Goal: Complete application form

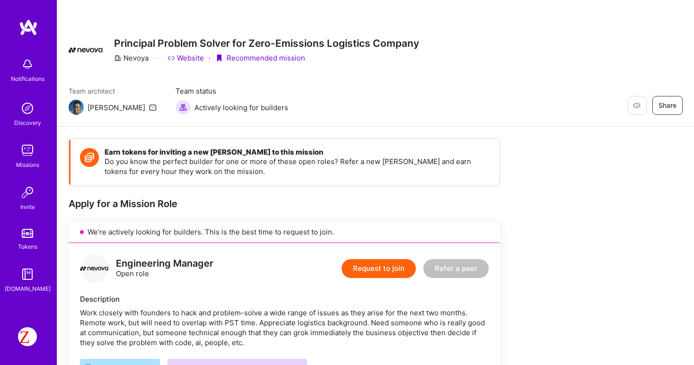
click at [372, 269] on button "Request to join" at bounding box center [378, 268] width 74 height 19
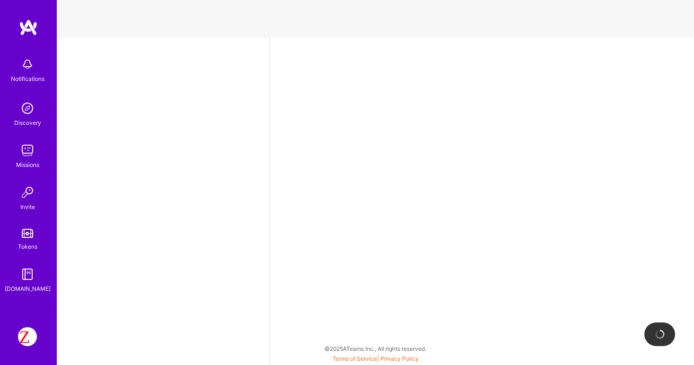
select select "US"
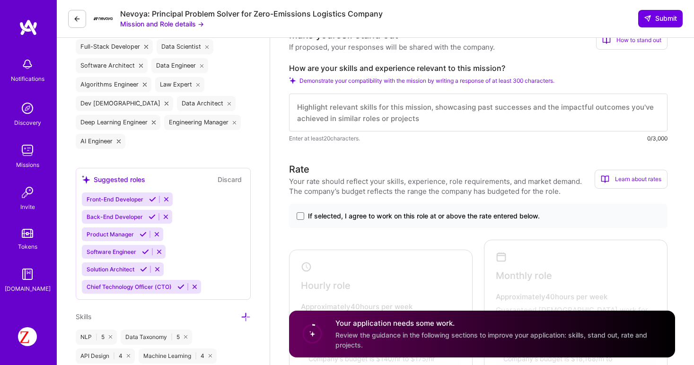
scroll to position [439, 0]
click at [382, 329] on div "Your application needs some work. Review the guidance in the following sections…" at bounding box center [499, 334] width 328 height 32
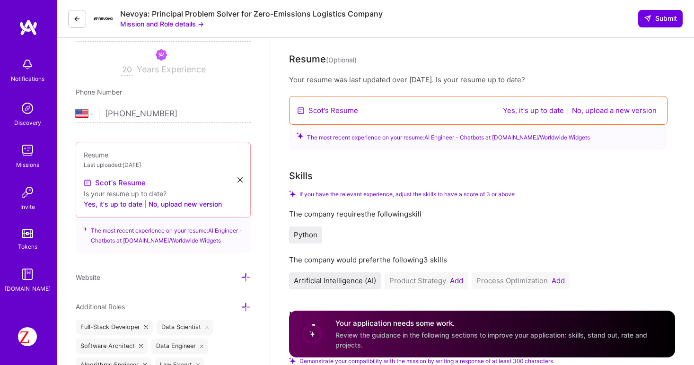
scroll to position [168, 0]
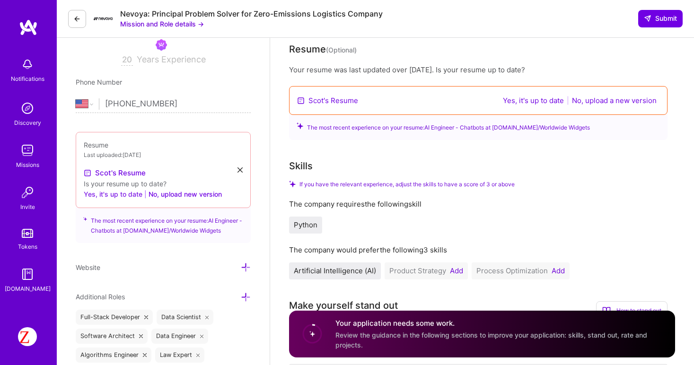
click at [117, 194] on button "Yes, it's up to date" at bounding box center [113, 194] width 59 height 11
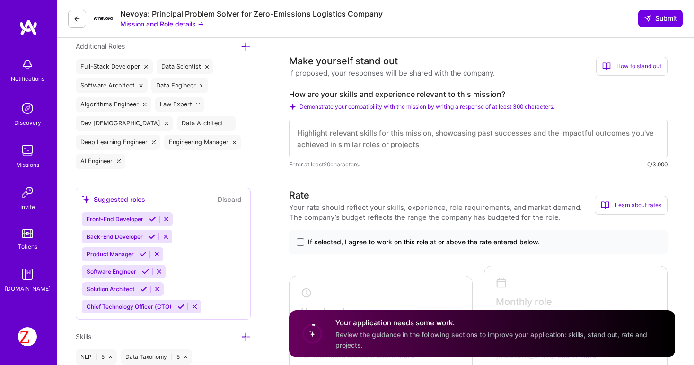
scroll to position [406, 0]
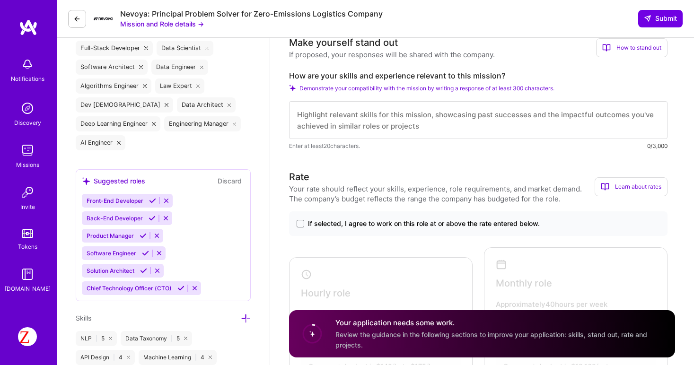
click at [166, 198] on icon at bounding box center [166, 200] width 7 height 7
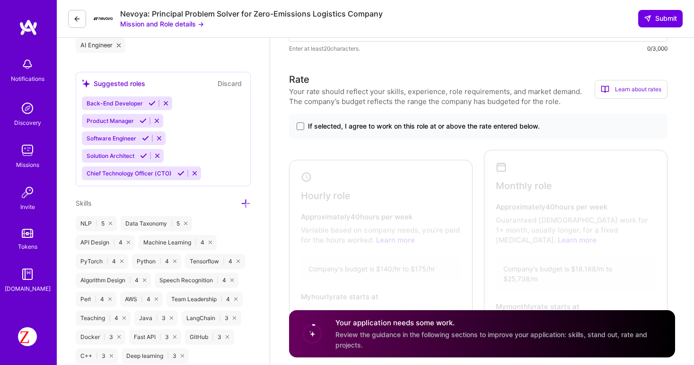
scroll to position [504, 0]
click at [302, 127] on span at bounding box center [300, 126] width 8 height 8
click at [0, 0] on input "If selected, I agree to work on this role at or above the rate entered below." at bounding box center [0, 0] width 0 height 0
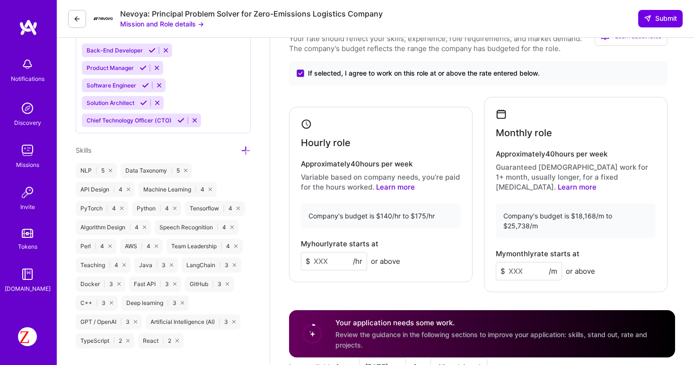
scroll to position [556, 0]
click at [330, 252] on input at bounding box center [334, 261] width 66 height 18
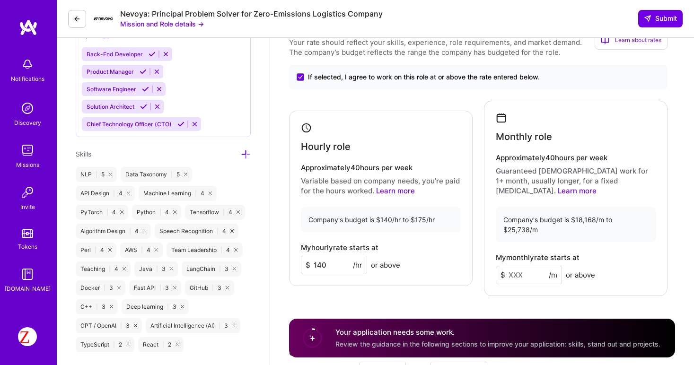
scroll to position [551, 0]
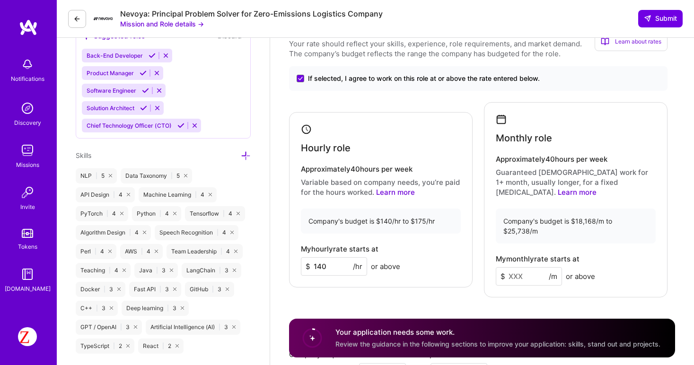
type input "140"
click at [530, 267] on input at bounding box center [528, 276] width 66 height 18
type input "20"
type input "2"
type input "20000"
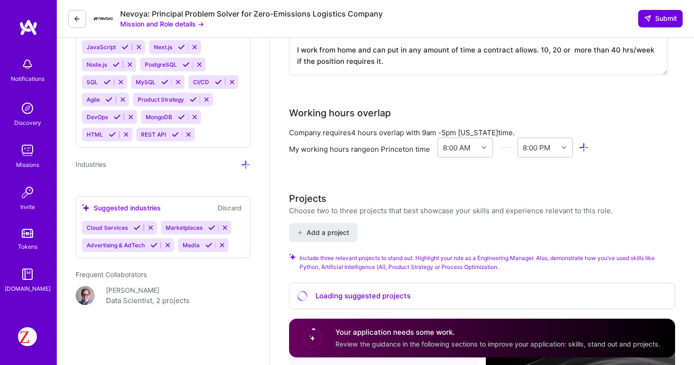
scroll to position [926, 0]
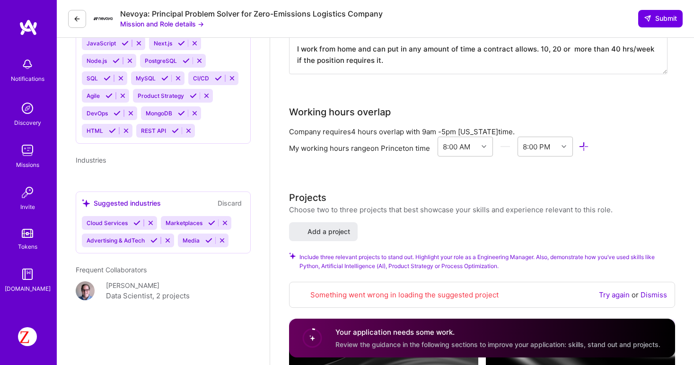
select select "US"
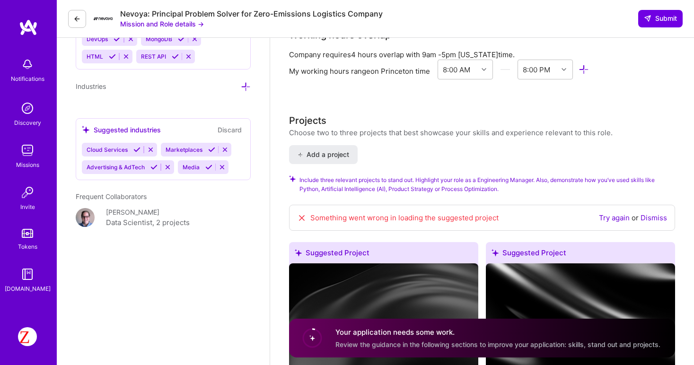
scroll to position [1008, 0]
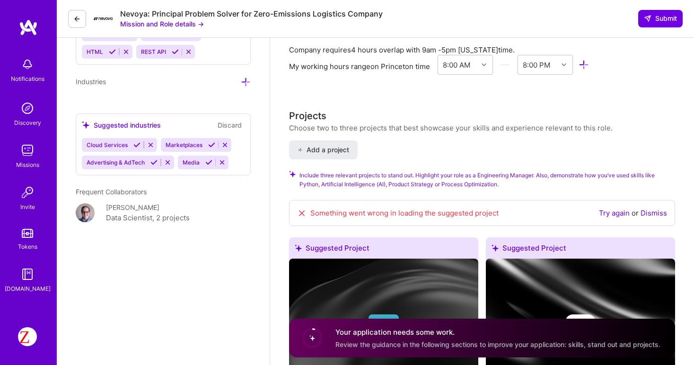
type input "20000"
click at [602, 209] on link "Try again" at bounding box center [614, 213] width 31 height 9
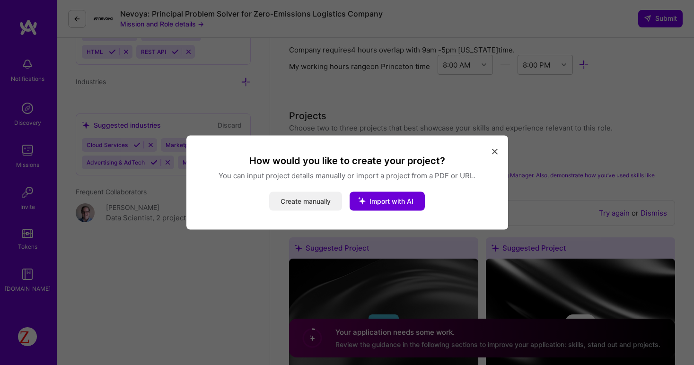
click at [313, 199] on button "Create manually" at bounding box center [305, 201] width 73 height 19
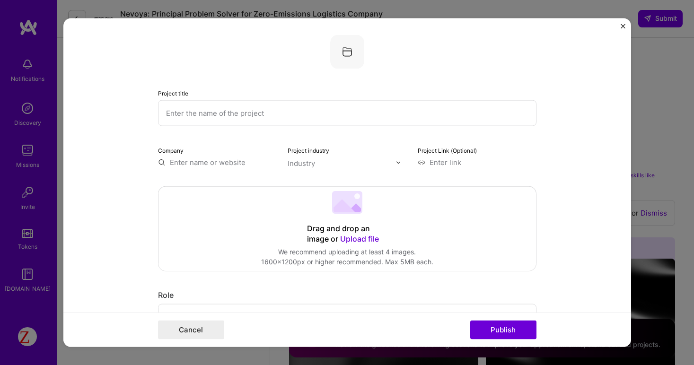
scroll to position [0, 0]
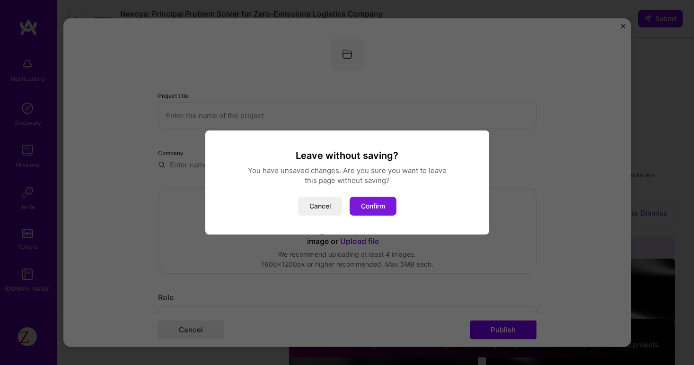
click at [377, 209] on button "Confirm" at bounding box center [372, 206] width 47 height 19
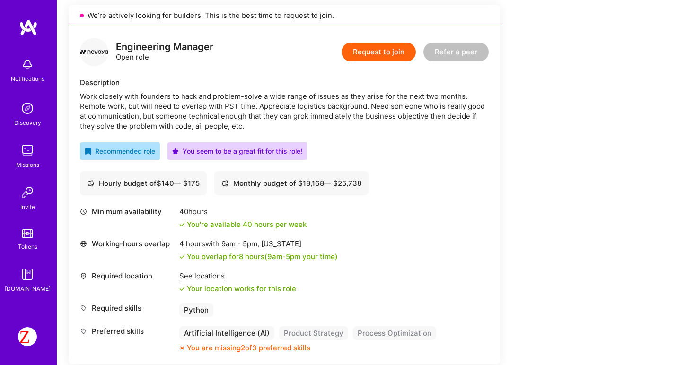
scroll to position [218, 0]
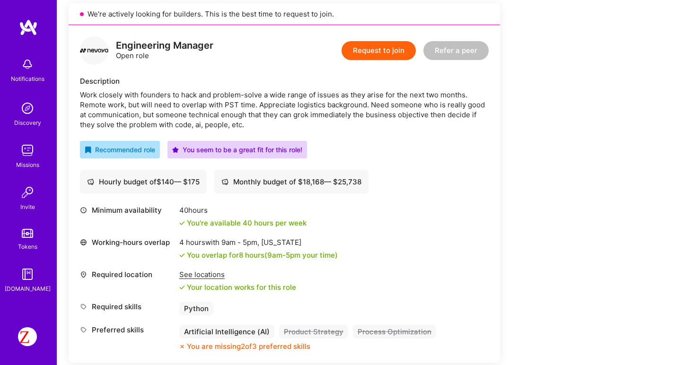
click at [200, 153] on div "You seem to be a great fit for this role!" at bounding box center [237, 150] width 130 height 10
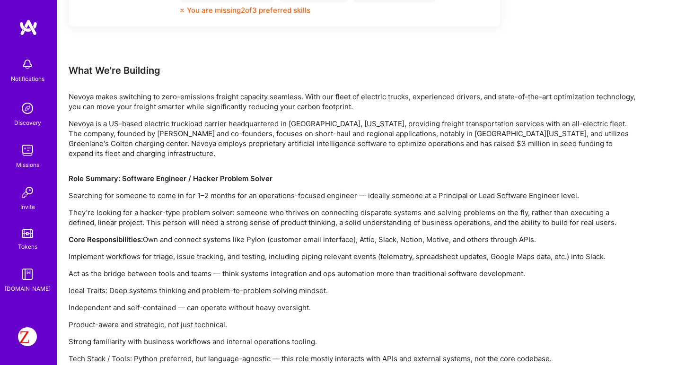
scroll to position [582, 0]
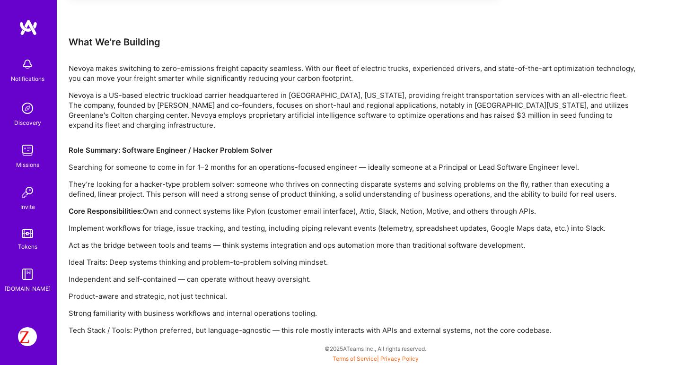
click at [30, 278] on img at bounding box center [27, 274] width 19 height 19
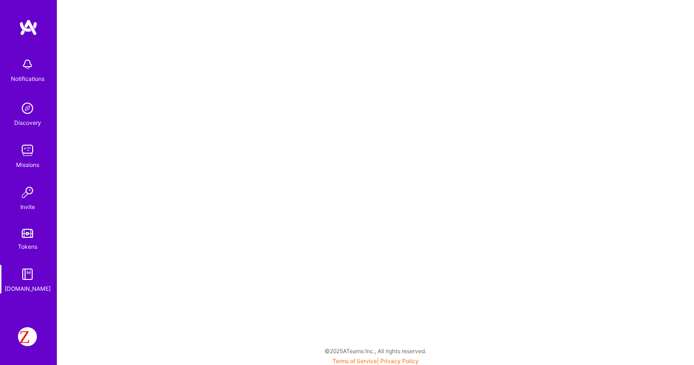
click at [22, 337] on img at bounding box center [27, 336] width 19 height 19
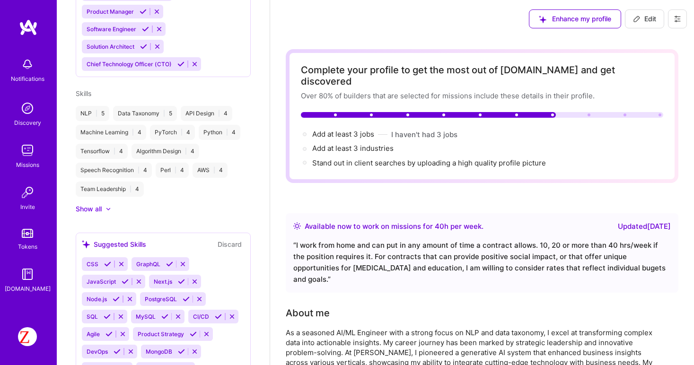
scroll to position [586, 0]
click at [110, 207] on div at bounding box center [108, 210] width 6 height 6
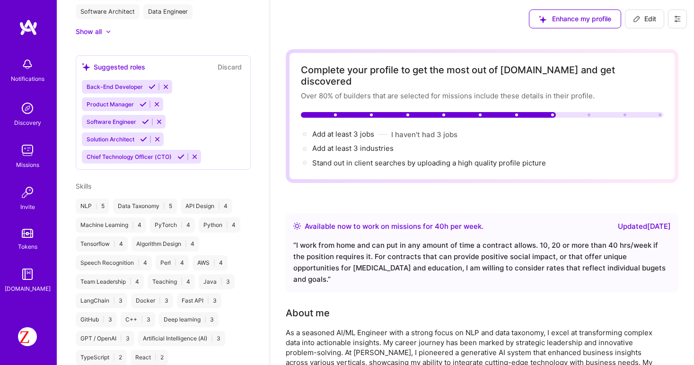
scroll to position [491, 0]
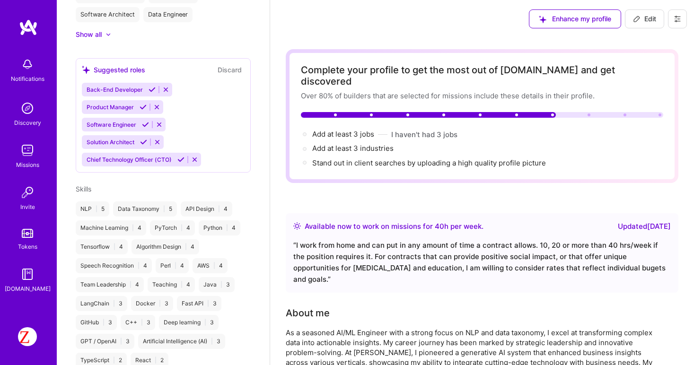
click at [87, 201] on div "NLP | 5" at bounding box center [93, 208] width 34 height 15
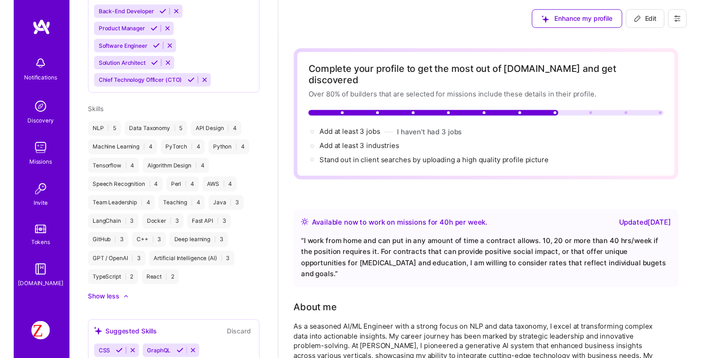
scroll to position [586, 0]
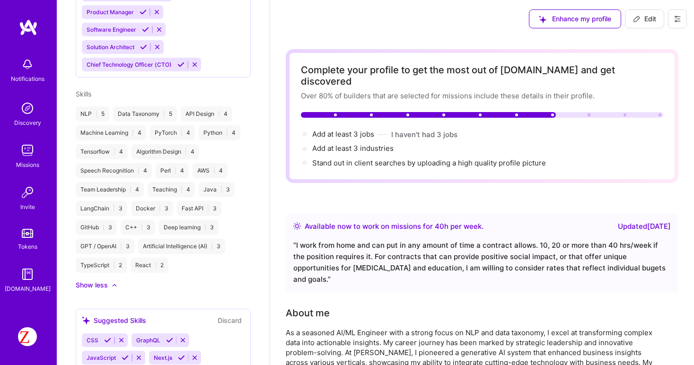
click at [100, 280] on div "Show less" at bounding box center [92, 284] width 32 height 9
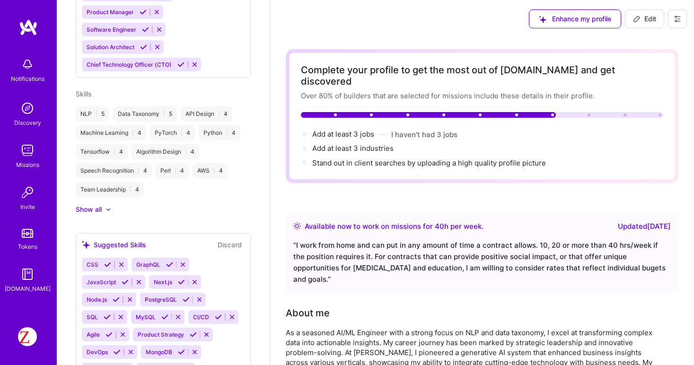
click at [109, 205] on div "Show all" at bounding box center [163, 209] width 175 height 9
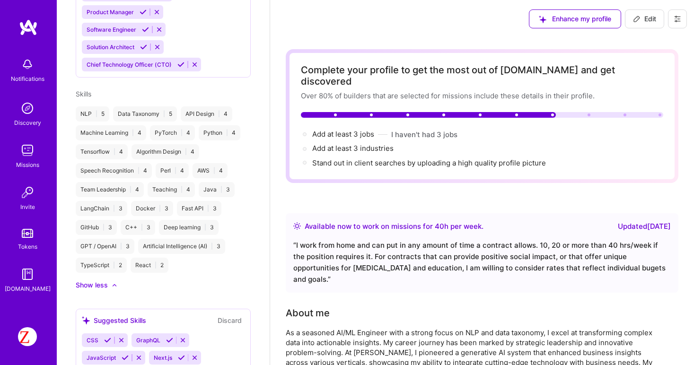
click at [558, 17] on span "Enhance my profile" at bounding box center [575, 18] width 72 height 9
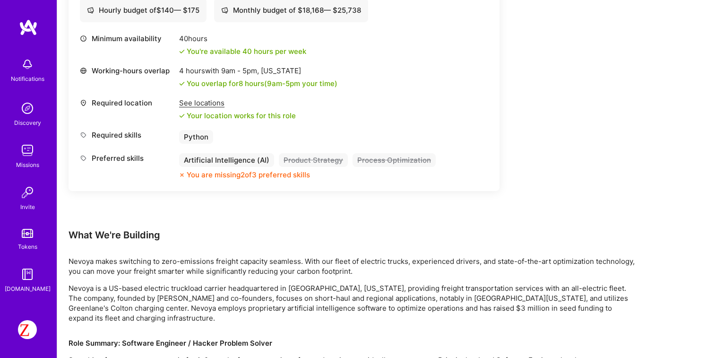
scroll to position [368, 0]
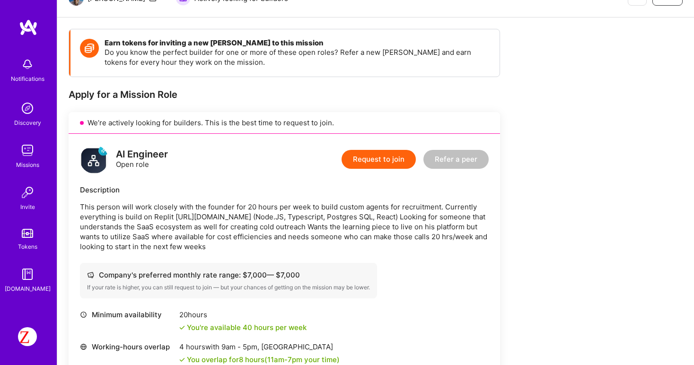
scroll to position [115, 0]
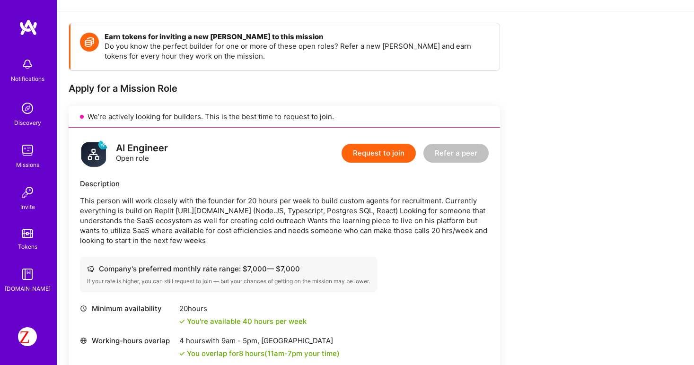
click at [379, 149] on button "Request to join" at bounding box center [378, 153] width 74 height 19
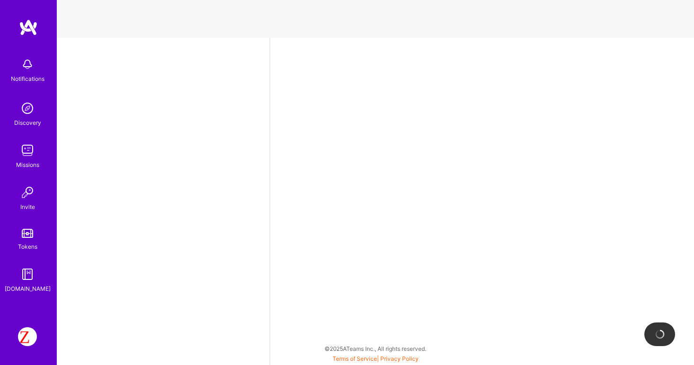
select select "US"
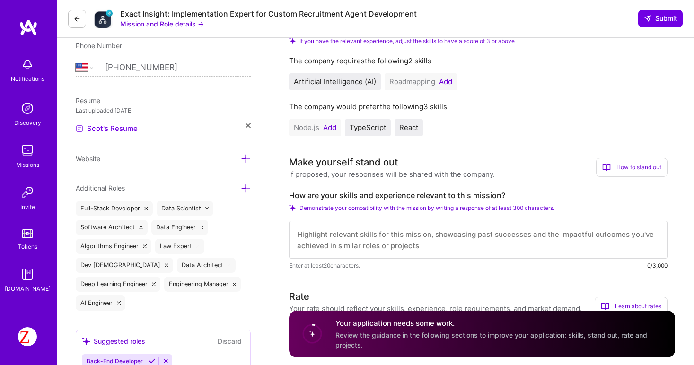
scroll to position [200, 0]
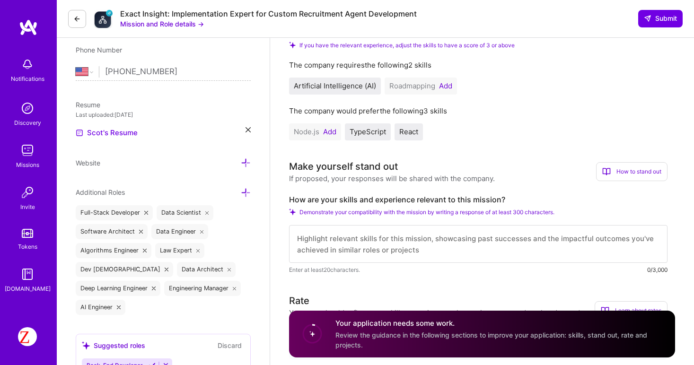
click at [246, 192] on icon at bounding box center [246, 193] width 10 height 10
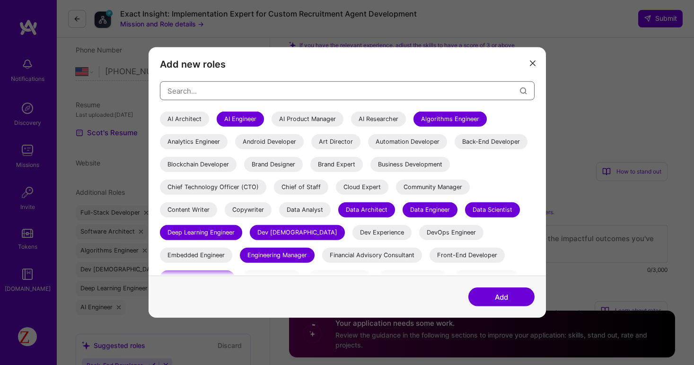
click at [278, 90] on input "modal" at bounding box center [343, 90] width 352 height 24
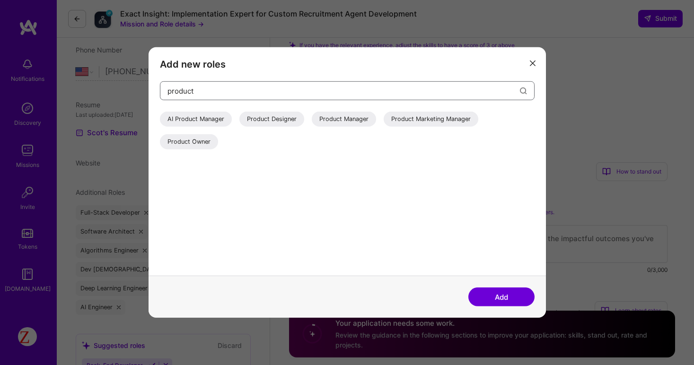
type input "product"
click at [331, 122] on div "Product Manager" at bounding box center [344, 119] width 64 height 15
click at [491, 294] on button "Add" at bounding box center [501, 296] width 66 height 19
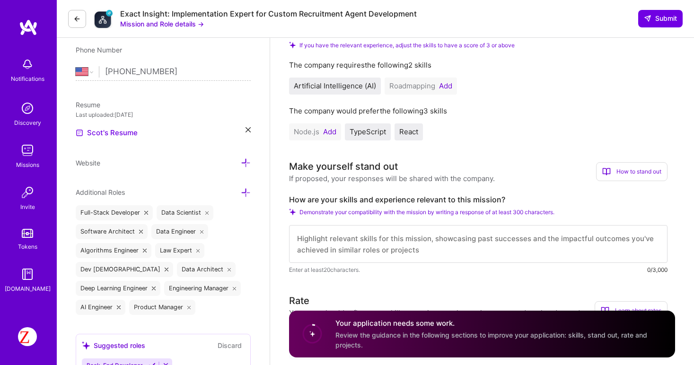
click at [247, 192] on icon at bounding box center [246, 193] width 10 height 10
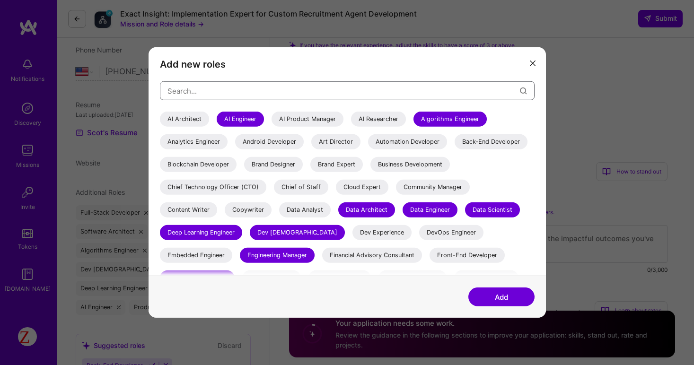
click at [272, 94] on input "modal" at bounding box center [343, 90] width 352 height 24
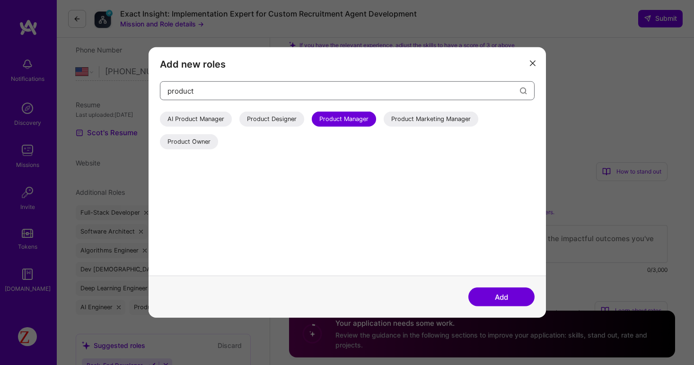
type input "product"
click at [177, 142] on div "Product Owner" at bounding box center [189, 141] width 58 height 15
click at [511, 296] on button "Add" at bounding box center [501, 296] width 66 height 19
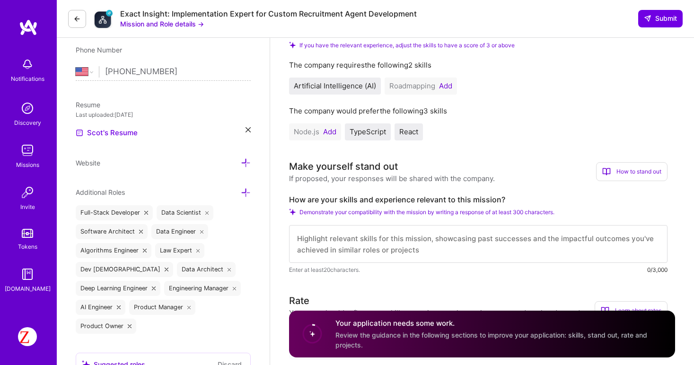
click at [244, 192] on icon at bounding box center [246, 193] width 10 height 10
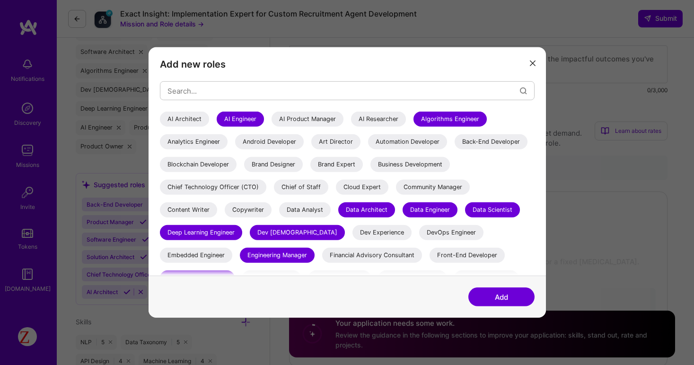
scroll to position [556, 0]
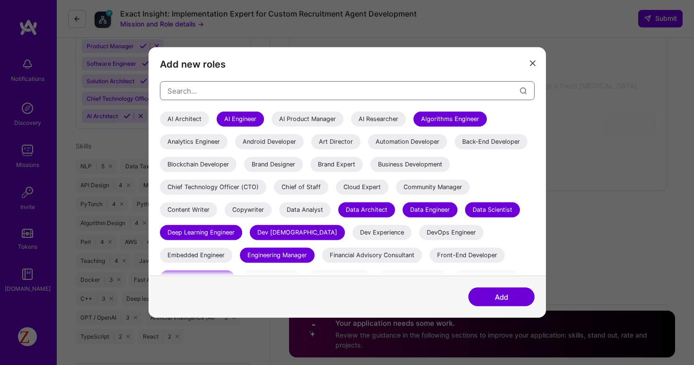
click at [203, 92] on input "modal" at bounding box center [343, 90] width 352 height 24
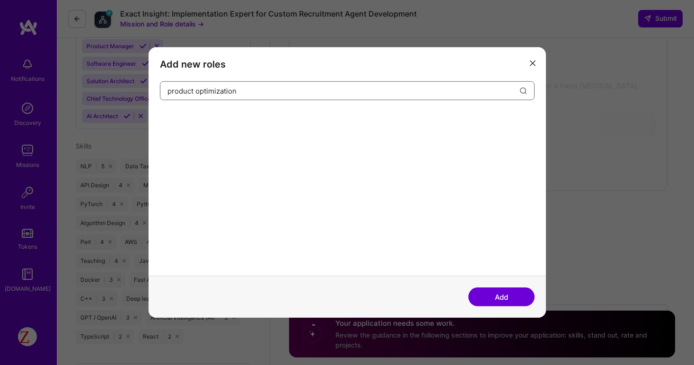
type input "product optimization"
click at [494, 295] on button "Add" at bounding box center [501, 296] width 66 height 19
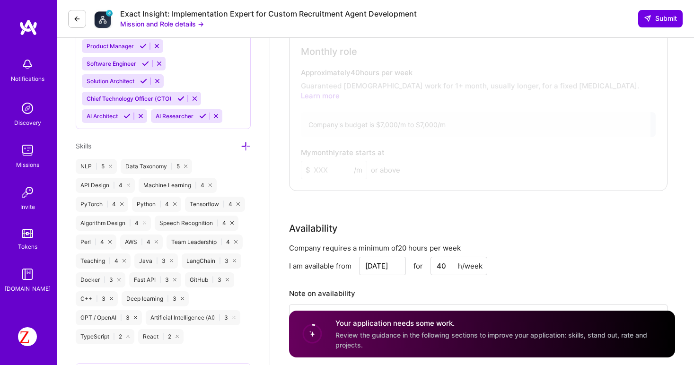
click at [395, 345] on div "Your application needs some work. Review the guidance in the following sections…" at bounding box center [499, 334] width 328 height 32
click at [394, 336] on span "Review the guidance in the following sections to improve your application: skil…" at bounding box center [491, 340] width 312 height 18
click at [307, 336] on circle at bounding box center [312, 334] width 18 height 18
click at [310, 329] on circle at bounding box center [312, 334] width 18 height 18
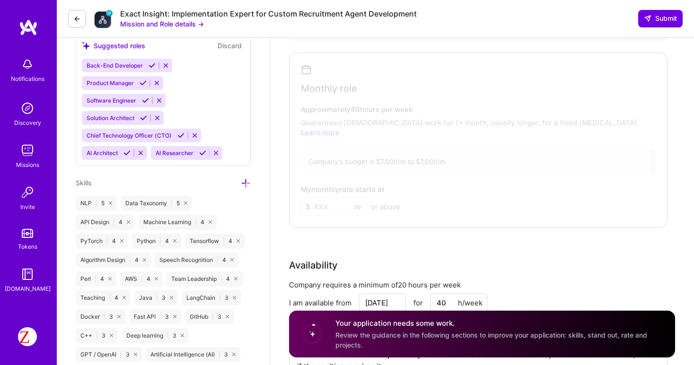
scroll to position [481, 0]
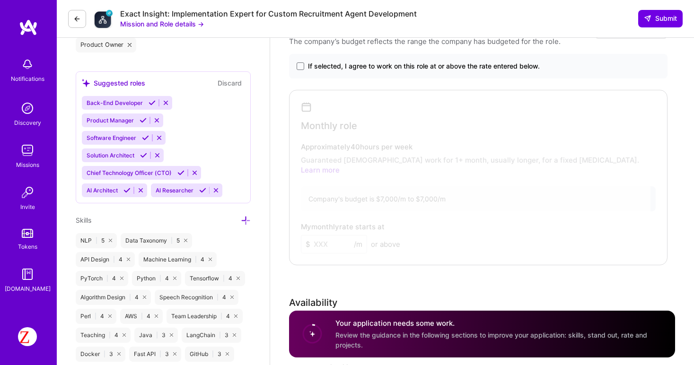
click at [102, 117] on span "Product Manager" at bounding box center [110, 120] width 47 height 7
click at [142, 120] on icon at bounding box center [142, 120] width 7 height 7
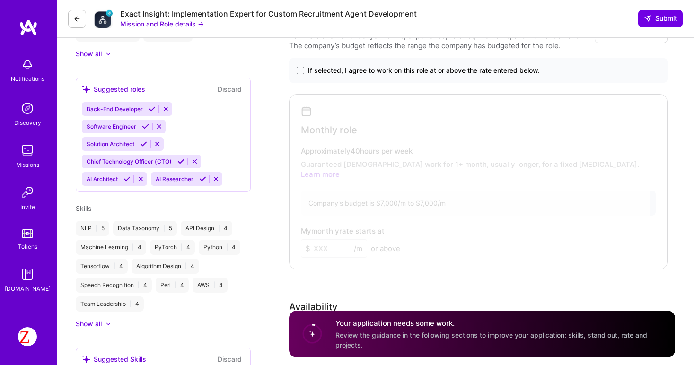
scroll to position [337, 0]
click at [127, 181] on icon at bounding box center [126, 179] width 7 height 7
click at [131, 180] on icon at bounding box center [133, 179] width 7 height 7
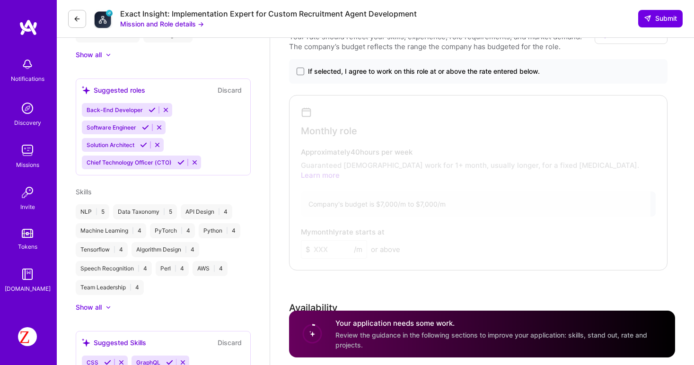
click at [179, 163] on icon at bounding box center [180, 162] width 7 height 7
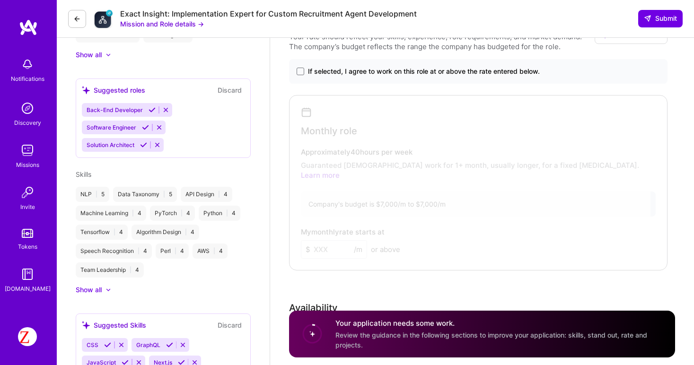
click at [141, 146] on icon at bounding box center [143, 144] width 7 height 7
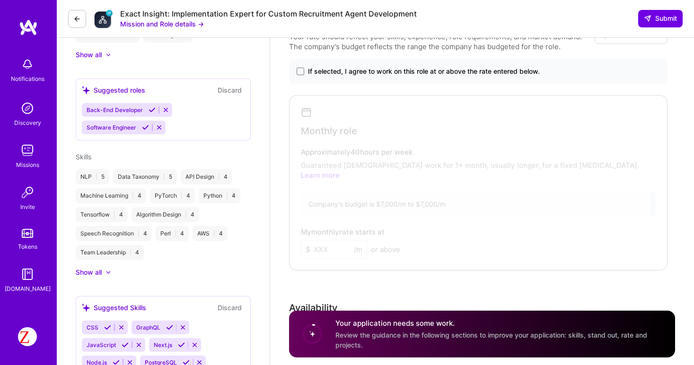
click at [144, 130] on icon at bounding box center [145, 127] width 7 height 7
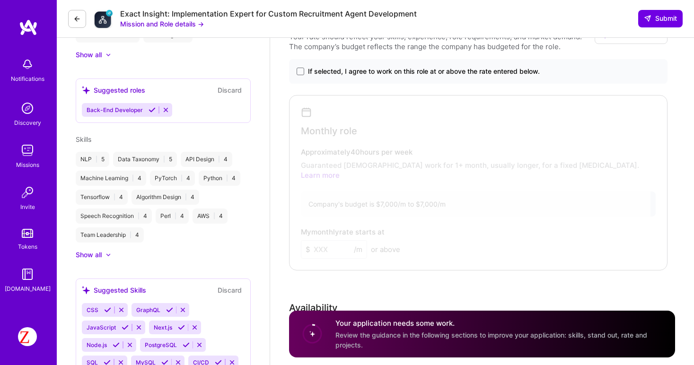
click at [148, 111] on icon at bounding box center [151, 109] width 7 height 7
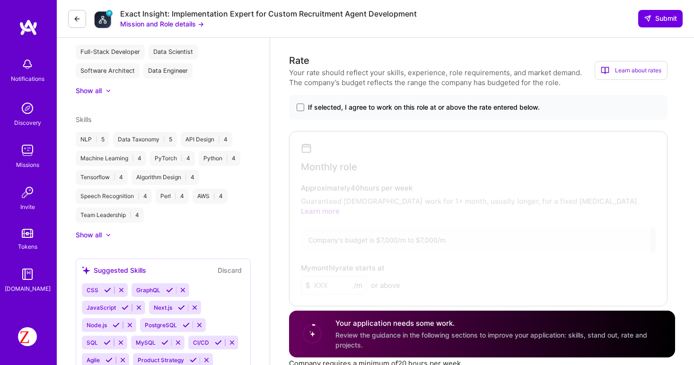
scroll to position [300, 0]
click at [104, 235] on div at bounding box center [104, 235] width 4 height 9
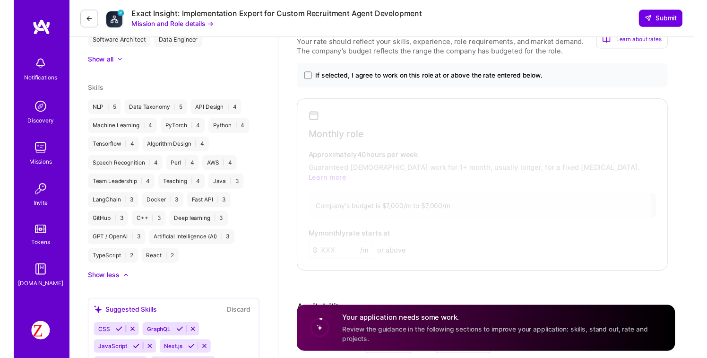
scroll to position [337, 0]
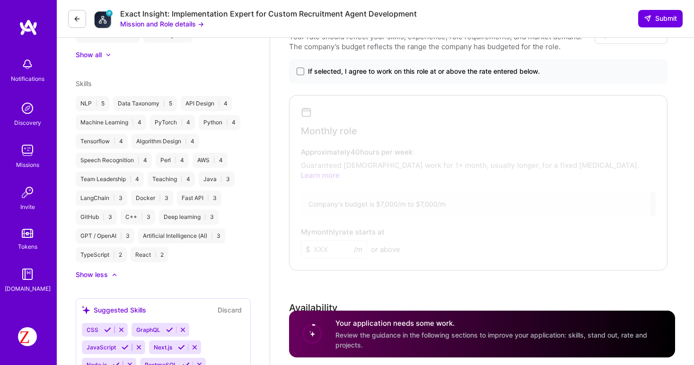
click at [312, 326] on circle at bounding box center [312, 334] width 18 height 18
click at [311, 338] on circle at bounding box center [312, 334] width 18 height 18
click at [348, 330] on div "Your application needs some work. Review the guidance in the following sections…" at bounding box center [499, 334] width 328 height 32
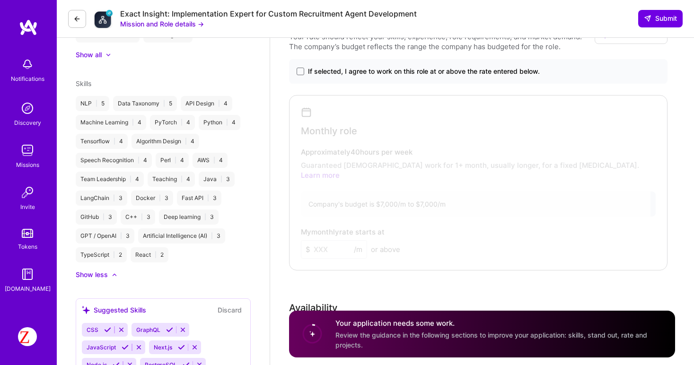
click at [321, 332] on circle at bounding box center [312, 334] width 18 height 18
click at [369, 327] on h4 "Your application needs some work." at bounding box center [499, 323] width 328 height 10
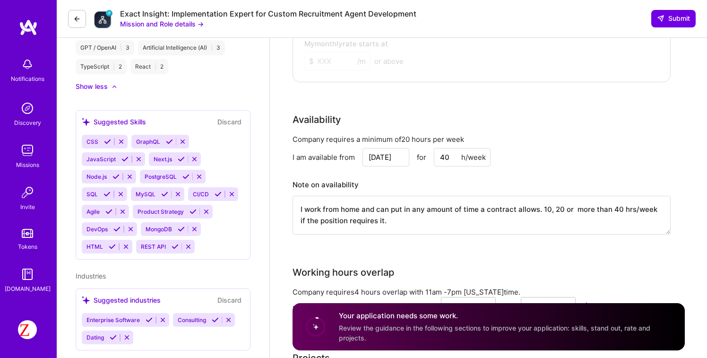
scroll to position [525, 0]
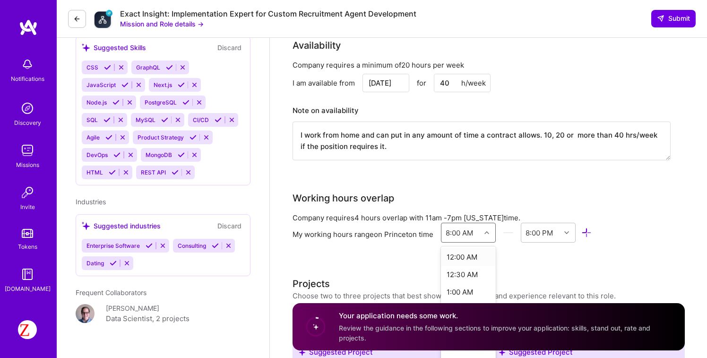
scroll to position [623, 0]
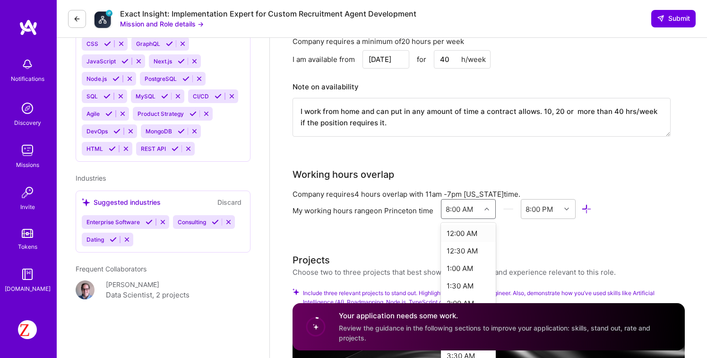
click at [487, 219] on div "option 12:00 AM focused, 1 of 48. 48 results available. Use Up and Down to choo…" at bounding box center [468, 209] width 55 height 20
click at [533, 235] on div "AI Engineer role description This person will work closely with the founder for…" at bounding box center [489, 269] width 392 height 1688
click at [488, 207] on icon at bounding box center [487, 209] width 5 height 5
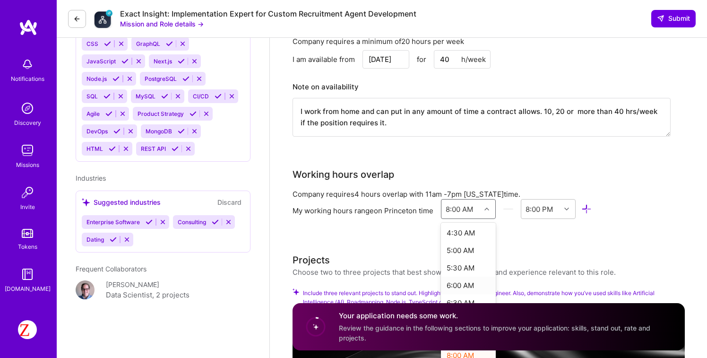
click at [458, 277] on div "6:00 AM" at bounding box center [468, 285] width 55 height 17
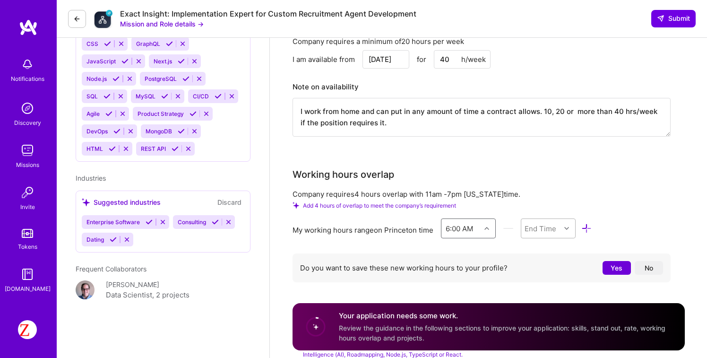
click at [549, 222] on div "End Time" at bounding box center [548, 228] width 55 height 20
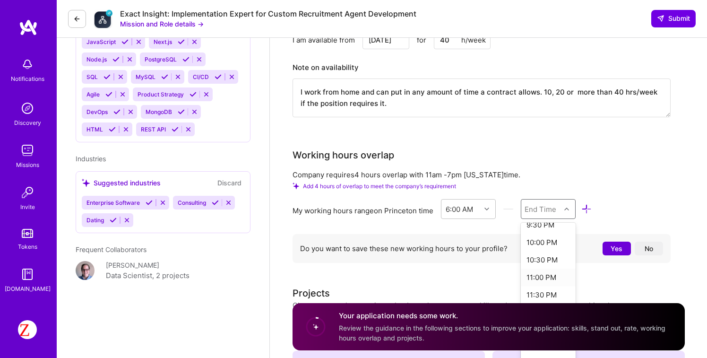
scroll to position [551, 0]
click at [546, 234] on div "10:00 PM" at bounding box center [548, 242] width 55 height 17
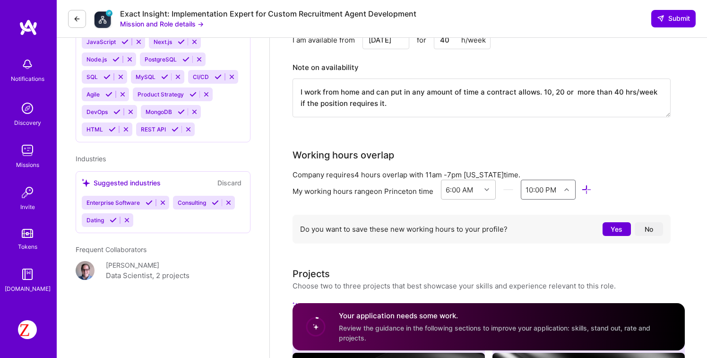
click at [610, 222] on button "Yes" at bounding box center [617, 229] width 28 height 14
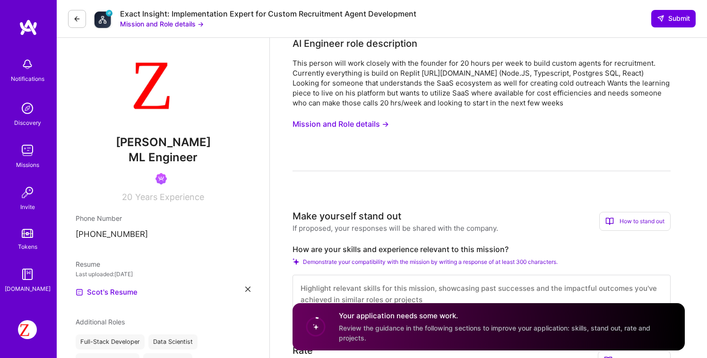
scroll to position [0, 0]
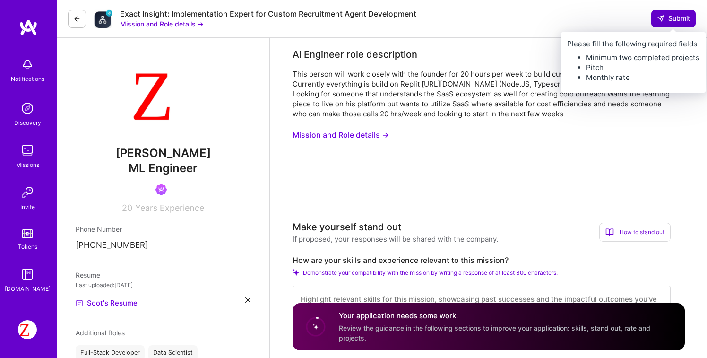
click at [674, 22] on span "Submit" at bounding box center [673, 18] width 33 height 9
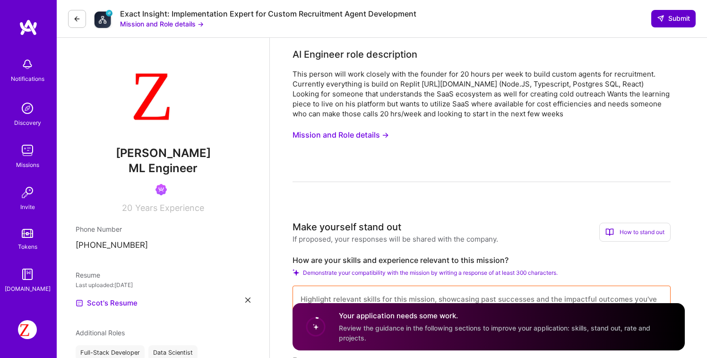
click at [672, 20] on span "Submit" at bounding box center [673, 18] width 33 height 9
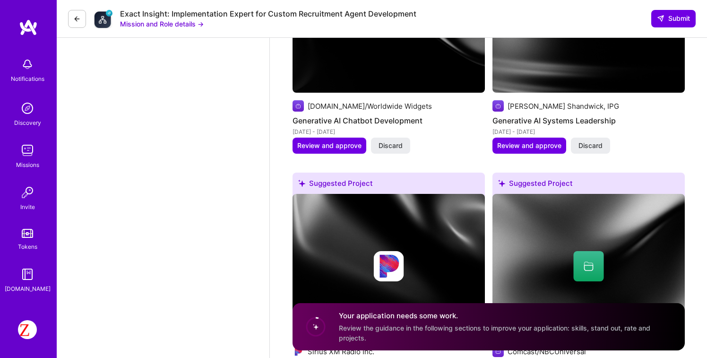
scroll to position [1392, 0]
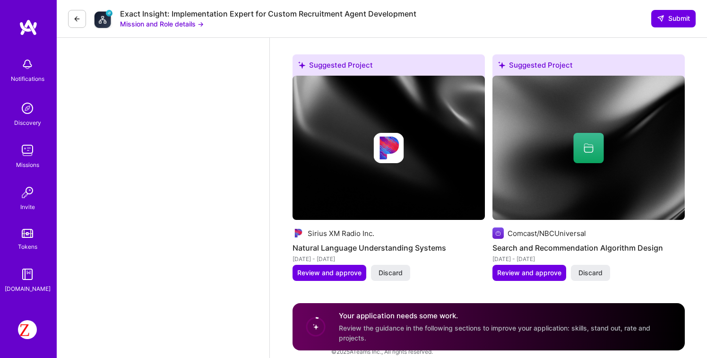
click at [367, 327] on span "Review the guidance in the following sections to improve your application: skil…" at bounding box center [495, 333] width 312 height 18
click at [316, 315] on icon at bounding box center [316, 327] width 24 height 24
click at [313, 334] on circle at bounding box center [316, 327] width 18 height 18
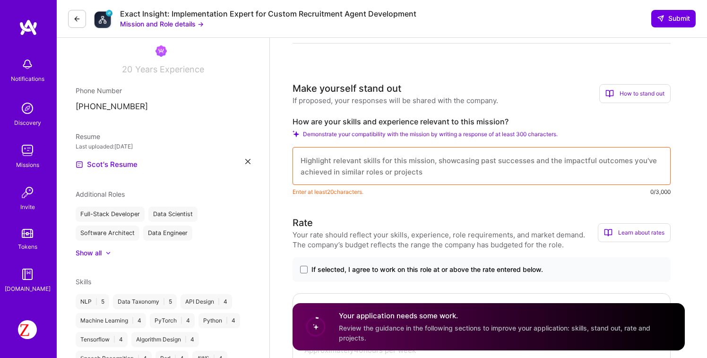
scroll to position [143, 0]
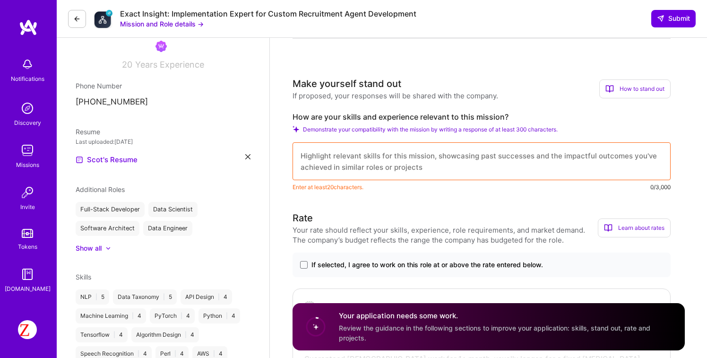
click at [412, 173] on textarea at bounding box center [482, 161] width 378 height 38
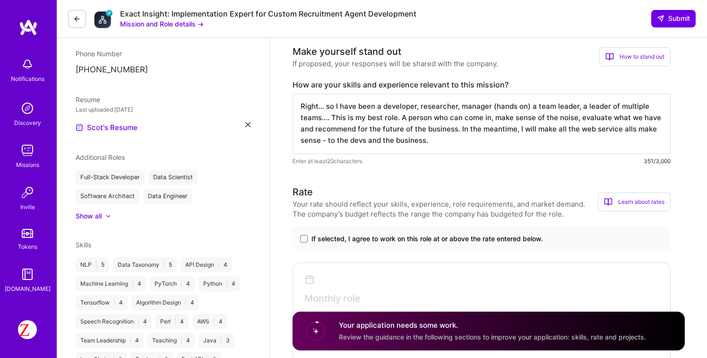
scroll to position [215, 0]
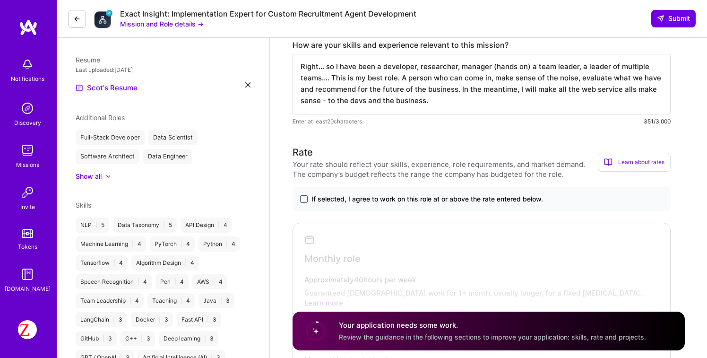
type textarea "Right... so I have been a developer, researcher, manager (hands on) a team lead…"
click at [304, 199] on span at bounding box center [304, 199] width 8 height 8
click at [0, 0] on input "If selected, I agree to work on this role at or above the rate entered below." at bounding box center [0, 0] width 0 height 0
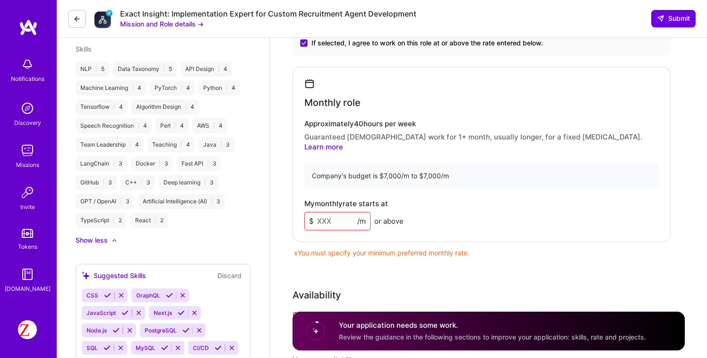
scroll to position [380, 0]
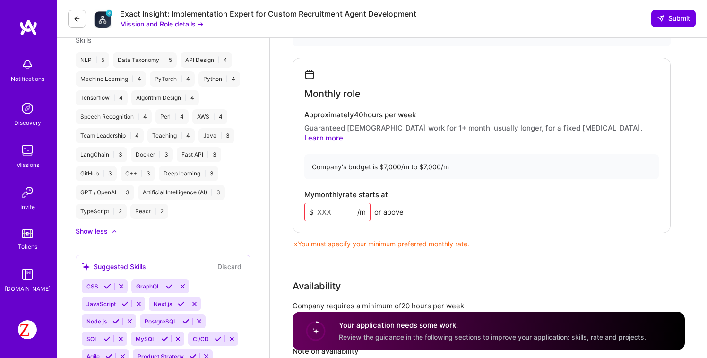
click at [329, 203] on input at bounding box center [337, 212] width 66 height 18
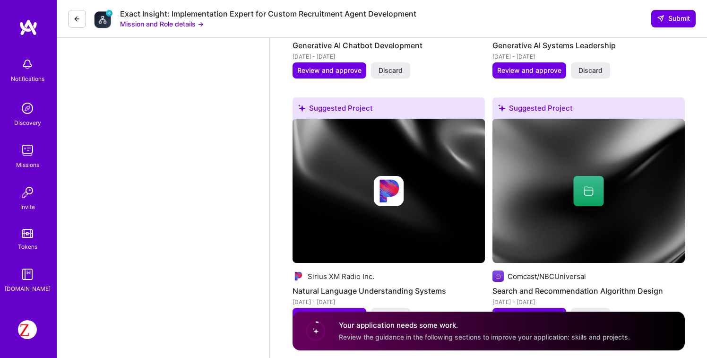
scroll to position [1387, 0]
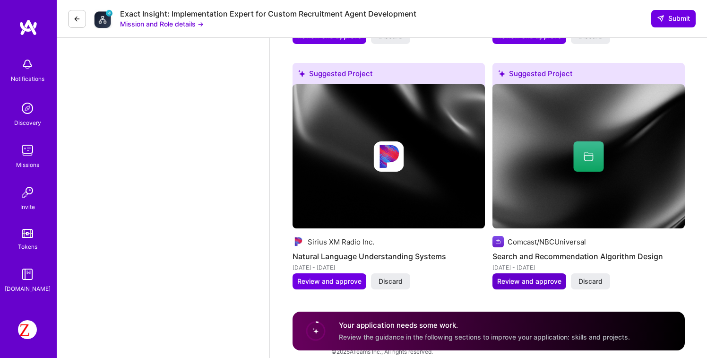
type input "19000"
click at [511, 277] on span "Review and approve" at bounding box center [529, 281] width 64 height 9
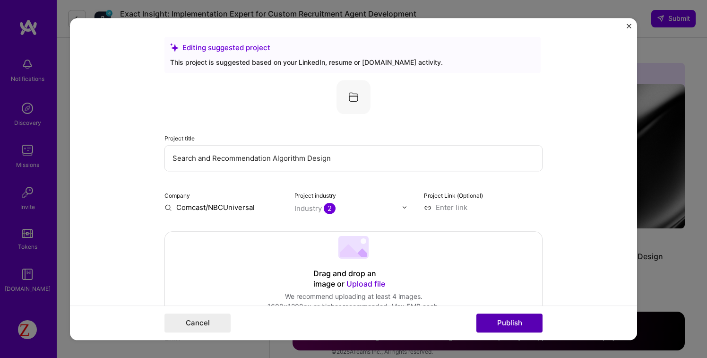
click at [497, 325] on button "Publish" at bounding box center [510, 322] width 66 height 19
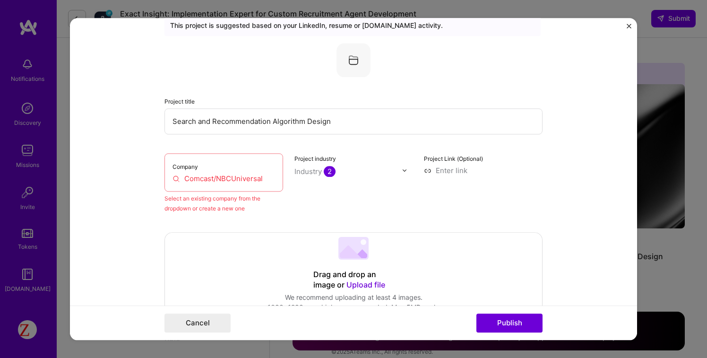
scroll to position [62, 0]
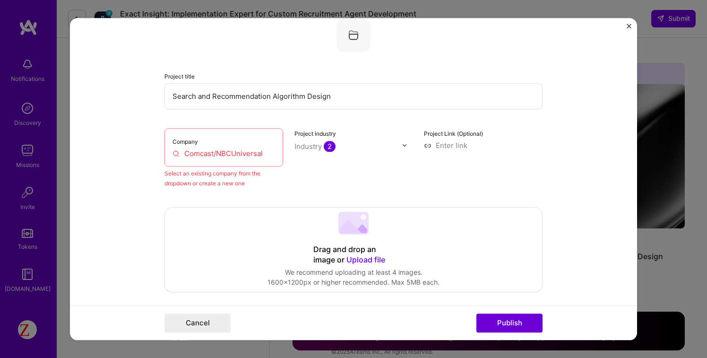
click at [250, 155] on input "Comcast/NBCUniversal" at bounding box center [224, 153] width 103 height 10
click at [499, 325] on button "Publish" at bounding box center [510, 322] width 66 height 19
click at [240, 155] on input "Comcast/NBCUniversal" at bounding box center [224, 153] width 103 height 10
click at [177, 155] on input "Comcast/NBCUniversal" at bounding box center [224, 153] width 103 height 10
click at [174, 155] on input "Comcast/NBCUniversal" at bounding box center [224, 153] width 103 height 10
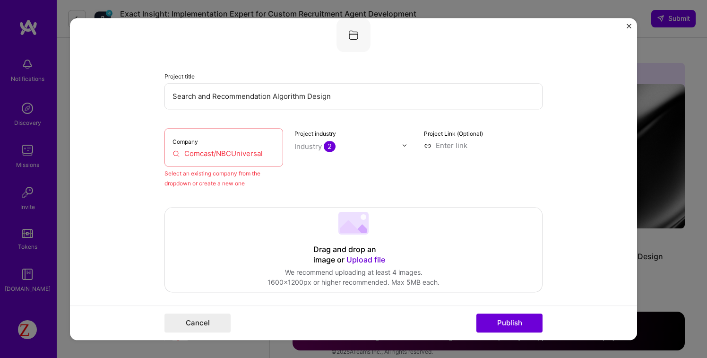
click at [199, 155] on input "Comcast/NBCUniversal" at bounding box center [224, 153] width 103 height 10
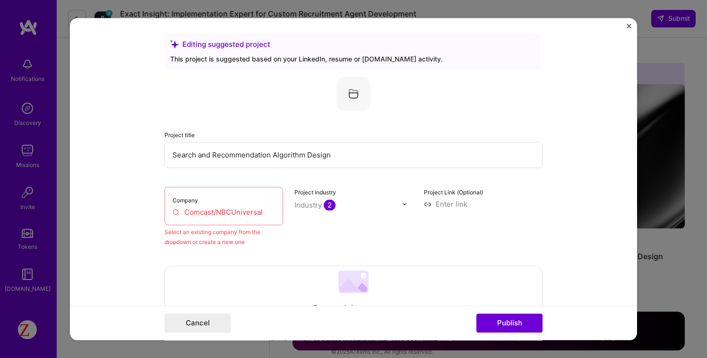
scroll to position [0, 0]
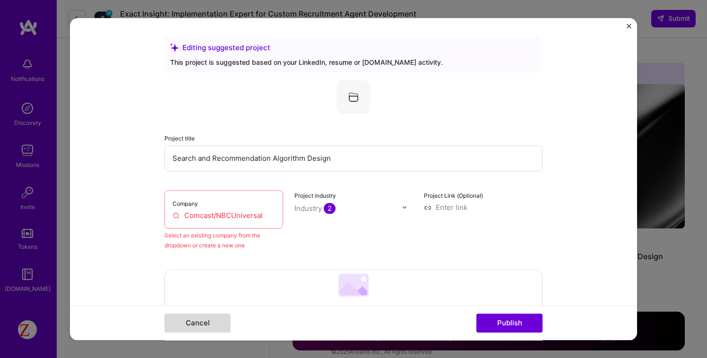
click at [204, 329] on button "Cancel" at bounding box center [198, 322] width 66 height 19
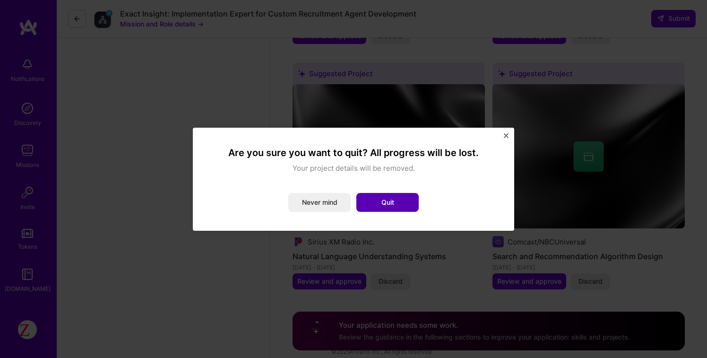
click at [391, 201] on button "Quit" at bounding box center [387, 202] width 62 height 19
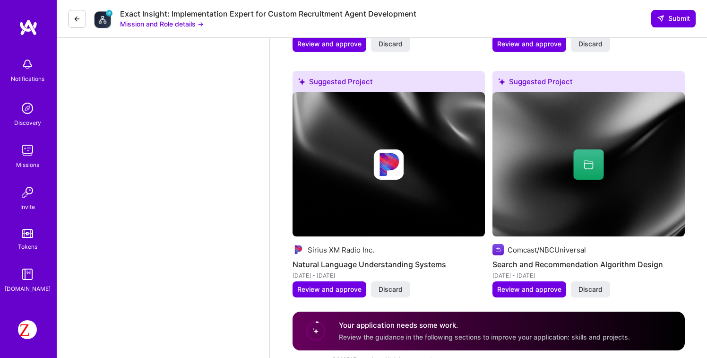
scroll to position [1378, 0]
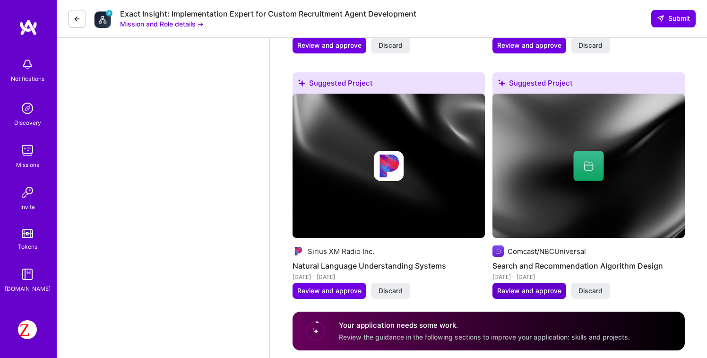
click at [519, 286] on span "Review and approve" at bounding box center [529, 290] width 64 height 9
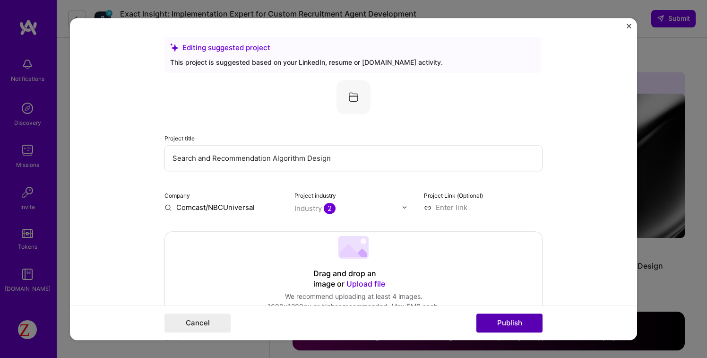
click at [512, 321] on button "Publish" at bounding box center [510, 322] width 66 height 19
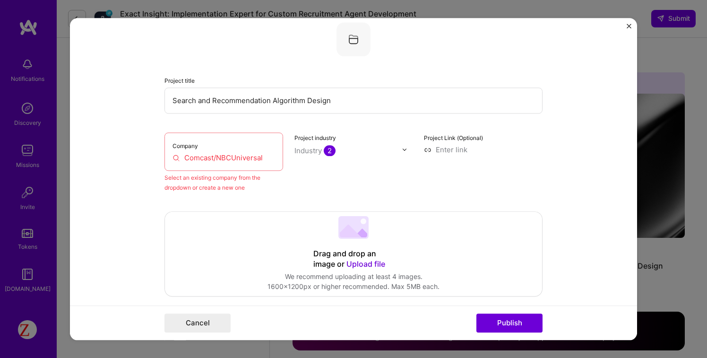
scroll to position [62, 0]
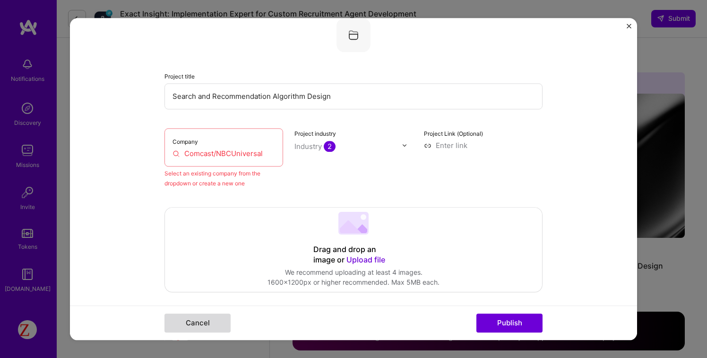
click at [202, 317] on button "Cancel" at bounding box center [198, 322] width 66 height 19
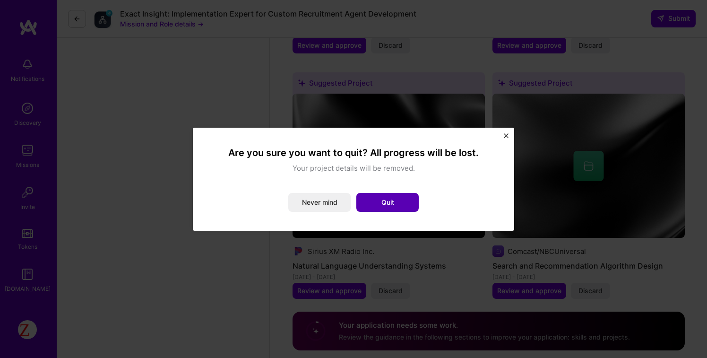
click at [381, 203] on button "Quit" at bounding box center [387, 202] width 62 height 19
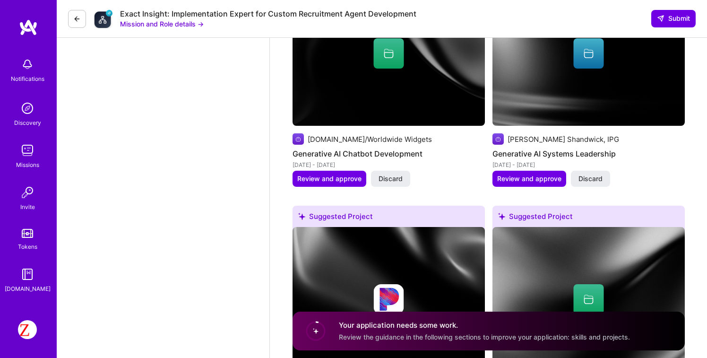
scroll to position [1243, 0]
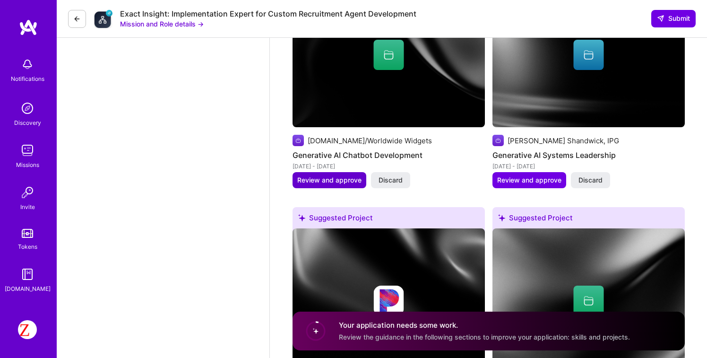
click at [318, 175] on span "Review and approve" at bounding box center [329, 179] width 64 height 9
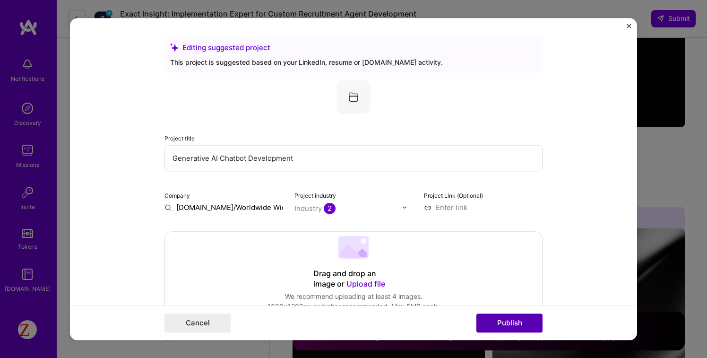
click at [512, 325] on button "Publish" at bounding box center [510, 322] width 66 height 19
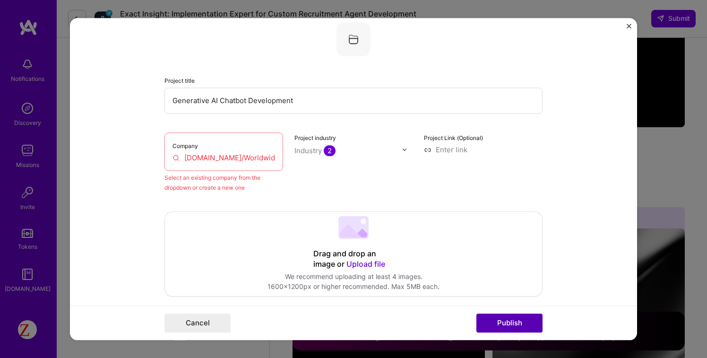
scroll to position [62, 0]
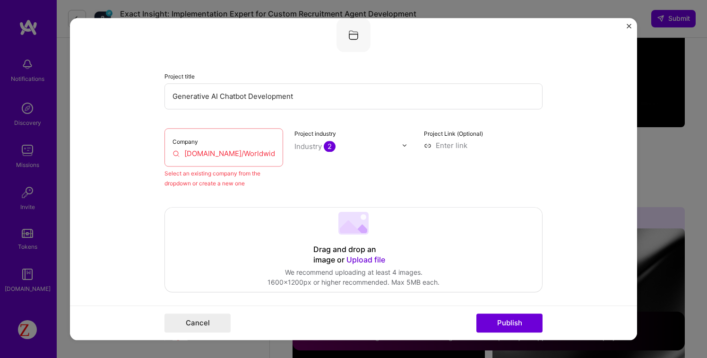
click at [215, 157] on input "[DOMAIN_NAME]/Worldwide Widgets" at bounding box center [224, 153] width 103 height 10
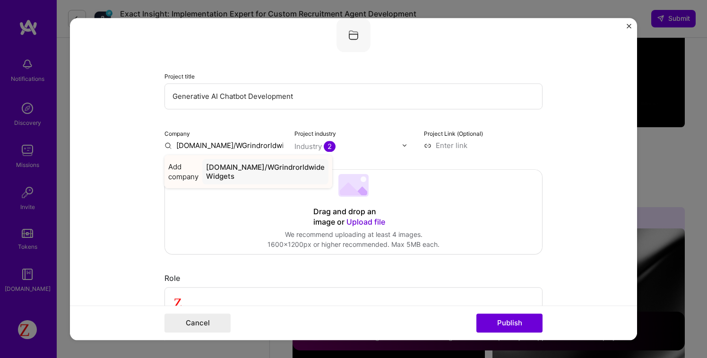
type input "[DOMAIN_NAME]/WGrindrorldwide Widgets"
click at [224, 174] on div "[DOMAIN_NAME]/WGrindrorldwide Widgets" at bounding box center [265, 172] width 126 height 26
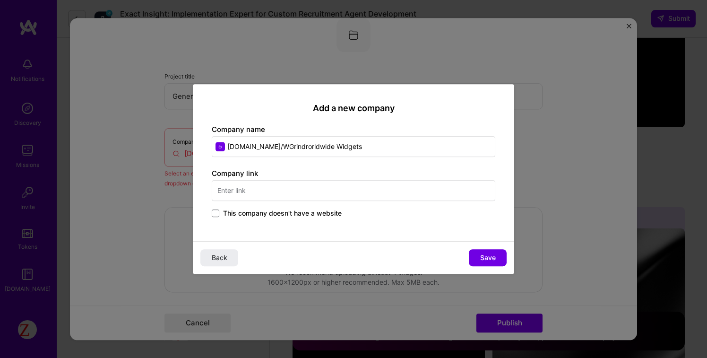
click at [273, 148] on input "[DOMAIN_NAME]/WGrindrorldwide Widgets" at bounding box center [354, 146] width 284 height 21
type input "[DOMAIN_NAME]/Worldwide Widgets"
click at [485, 257] on span "Save" at bounding box center [488, 257] width 16 height 9
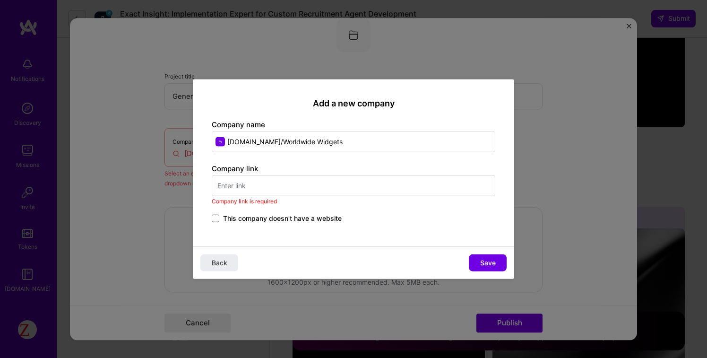
click at [283, 182] on input "text" at bounding box center [354, 185] width 284 height 21
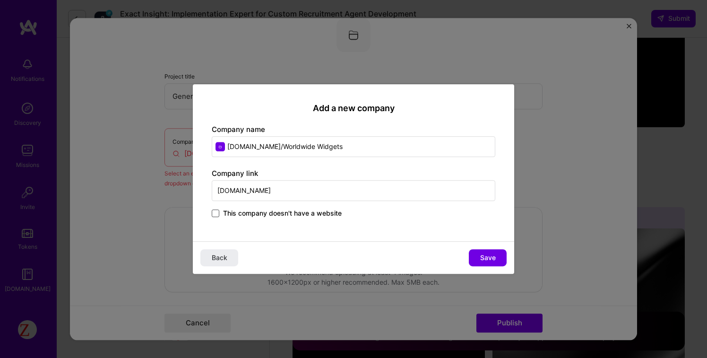
type input "[DOMAIN_NAME]"
click at [212, 213] on span at bounding box center [216, 213] width 8 height 8
click at [0, 0] on input "This company doesn't have a website" at bounding box center [0, 0] width 0 height 0
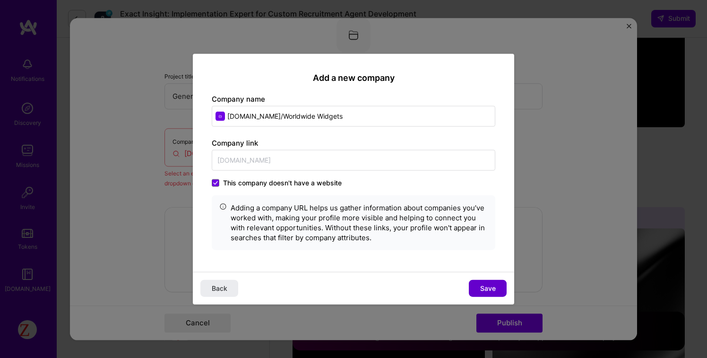
click at [495, 286] on span "Save" at bounding box center [488, 288] width 16 height 9
type input "[DOMAIN_NAME]/Worldwide Widgets"
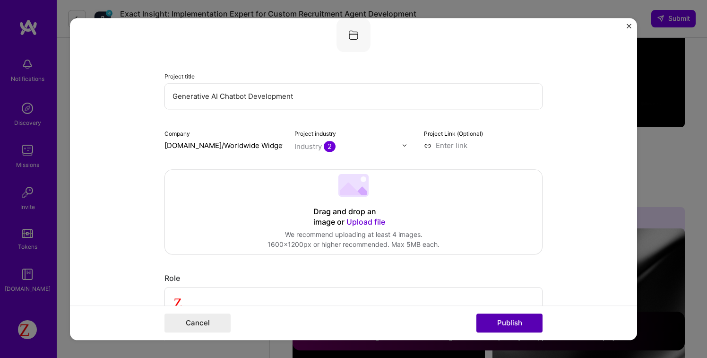
click at [491, 325] on button "Publish" at bounding box center [510, 322] width 66 height 19
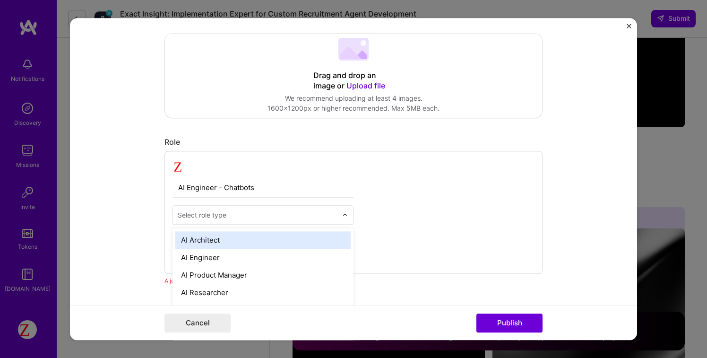
scroll to position [1260, 0]
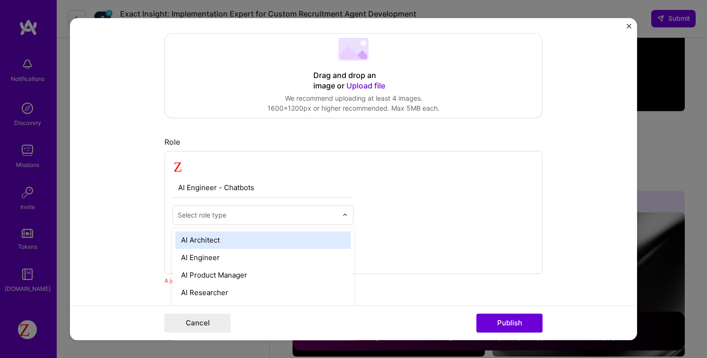
click at [235, 216] on input "text" at bounding box center [258, 215] width 160 height 10
click at [219, 237] on div "AI Architect" at bounding box center [262, 239] width 175 height 17
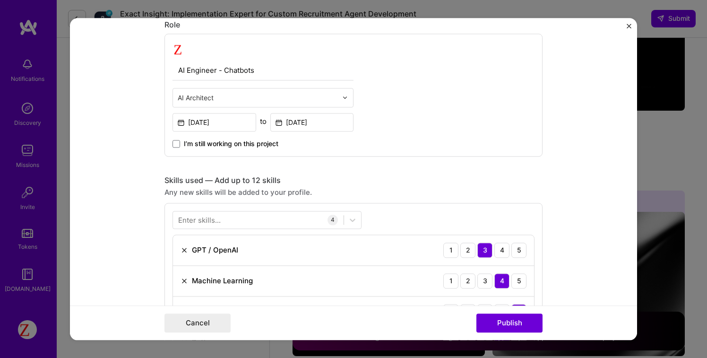
scroll to position [316, 0]
click at [503, 316] on button "Publish" at bounding box center [510, 322] width 66 height 19
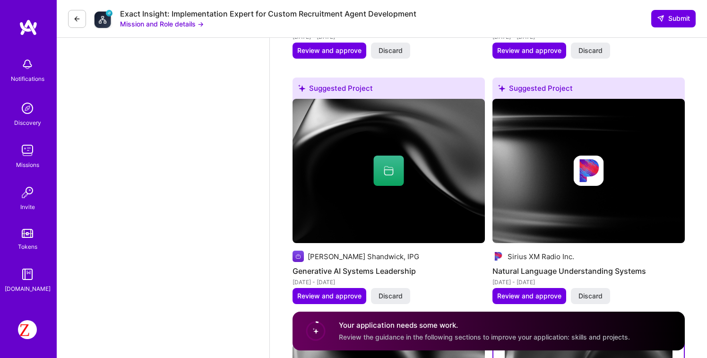
scroll to position [1126, 0]
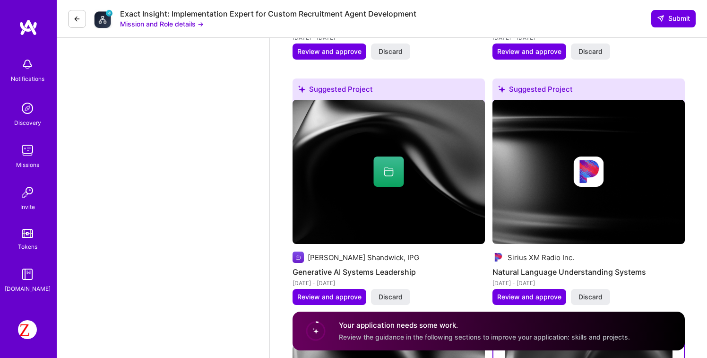
click at [417, 193] on img at bounding box center [389, 172] width 192 height 144
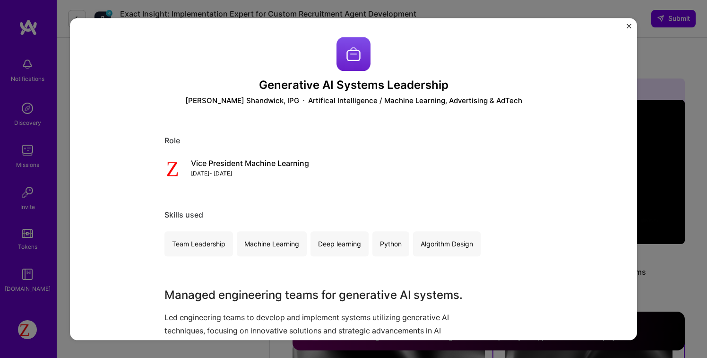
click at [628, 26] on img "Close" at bounding box center [629, 26] width 5 height 5
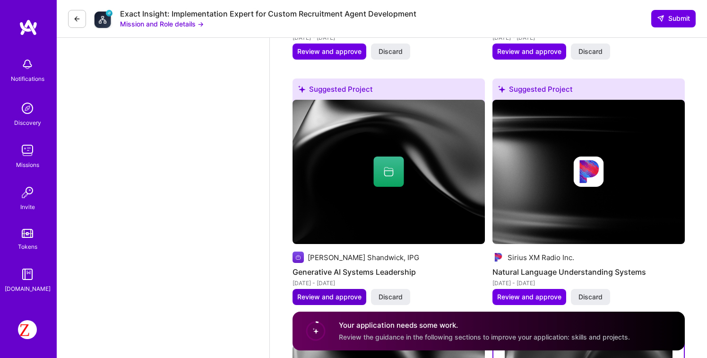
click at [330, 292] on span "Review and approve" at bounding box center [329, 296] width 64 height 9
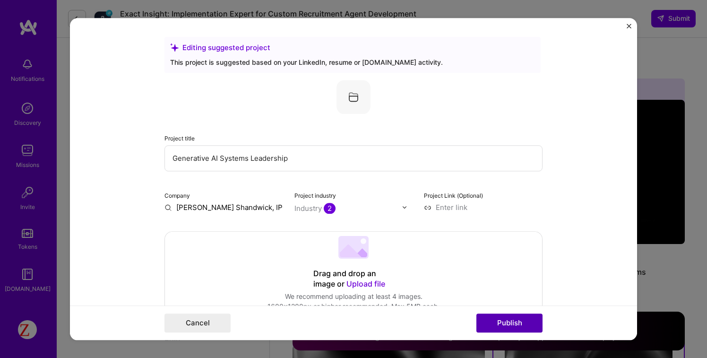
click at [519, 320] on button "Publish" at bounding box center [510, 322] width 66 height 19
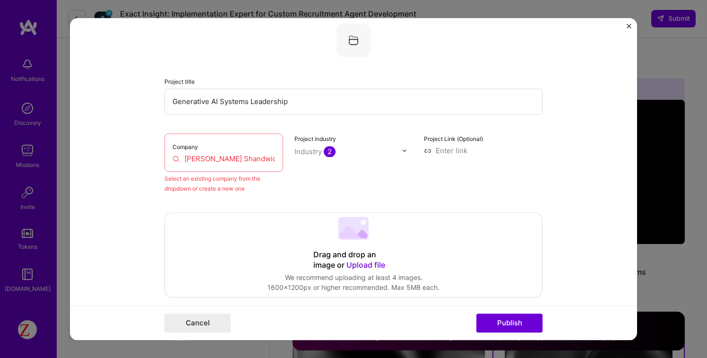
scroll to position [62, 0]
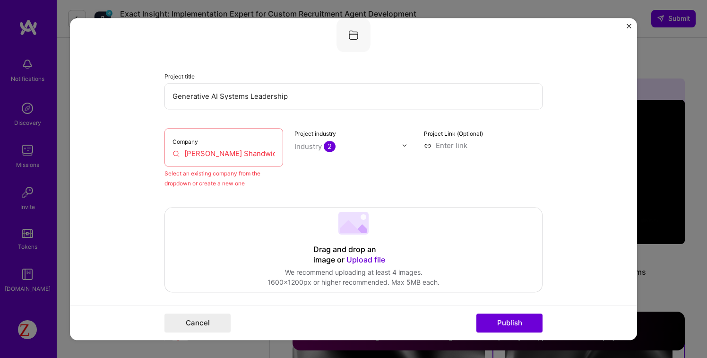
click at [235, 154] on input "[PERSON_NAME] Shandwick, IPG" at bounding box center [224, 153] width 103 height 10
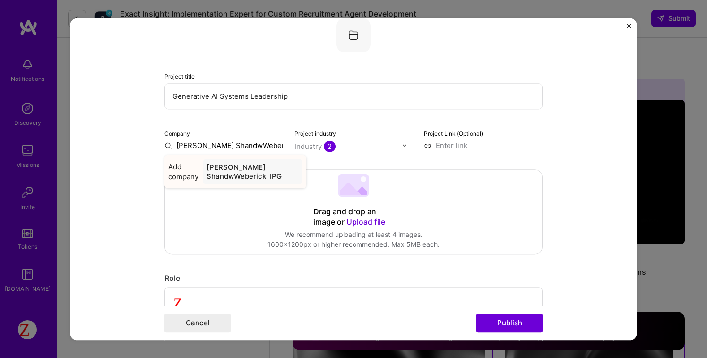
type input "[PERSON_NAME] ShandwWeberick, IPG"
click at [232, 172] on div "[PERSON_NAME] ShandwWeberick, IPG" at bounding box center [253, 172] width 100 height 26
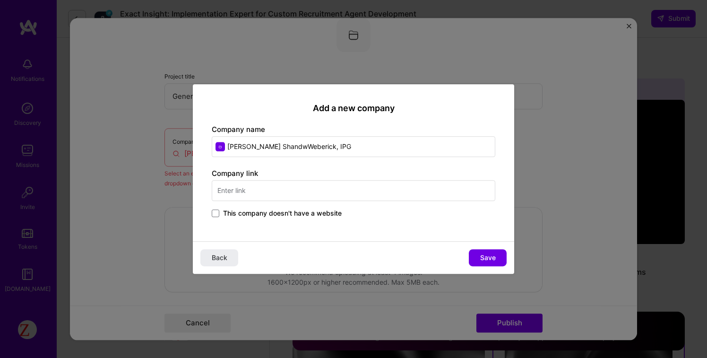
click at [273, 147] on input "[PERSON_NAME] ShandwWeberick, IPG" at bounding box center [354, 146] width 284 height 21
type input "[PERSON_NAME] Shandwick, IPG"
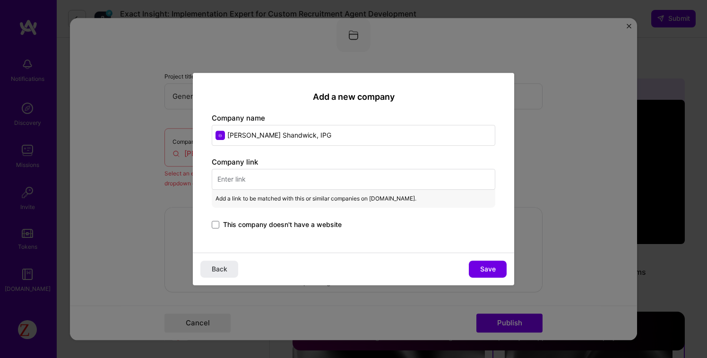
click at [291, 181] on input "text" at bounding box center [354, 179] width 284 height 21
paste input "[URL][DOMAIN_NAME]"
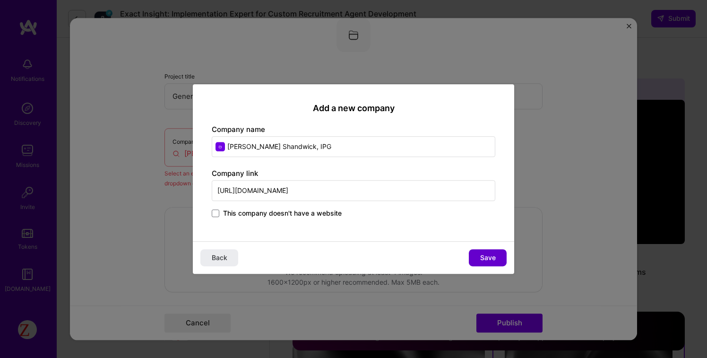
type input "[URL][DOMAIN_NAME]"
click at [492, 256] on span "Save" at bounding box center [488, 257] width 16 height 9
type input "[PERSON_NAME] Shandwick, IPG"
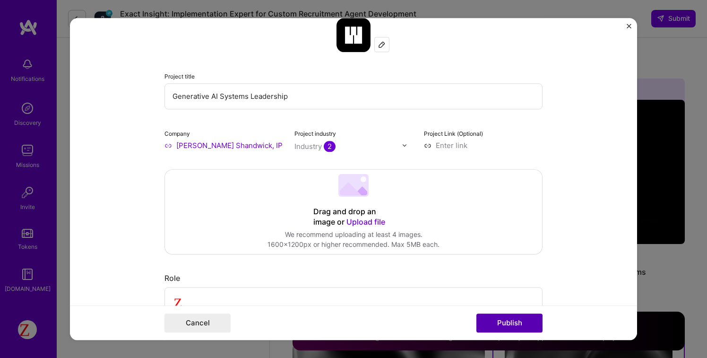
click at [506, 329] on button "Publish" at bounding box center [510, 322] width 66 height 19
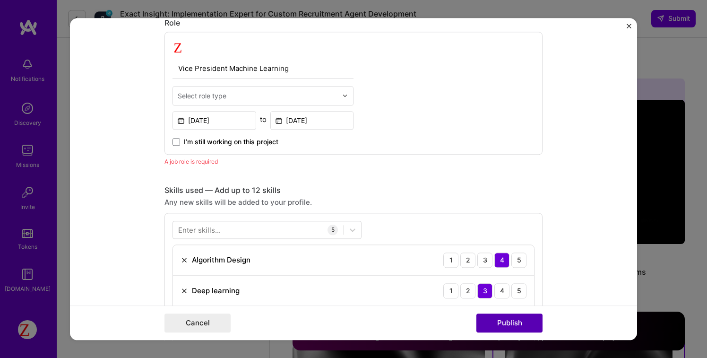
scroll to position [318, 0]
click at [505, 326] on button "Publish" at bounding box center [510, 322] width 66 height 19
click at [207, 95] on div "Select role type" at bounding box center [202, 95] width 49 height 10
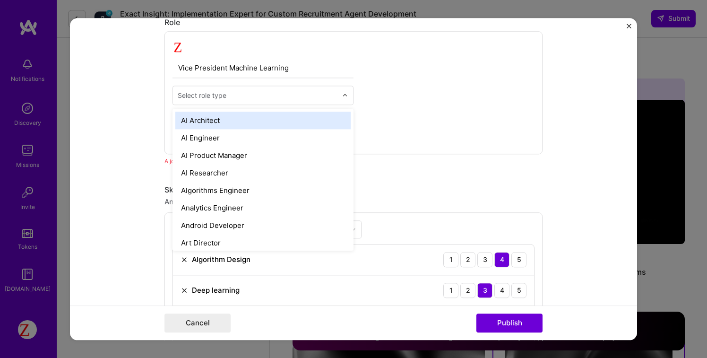
click at [215, 124] on div "AI Architect" at bounding box center [262, 120] width 175 height 17
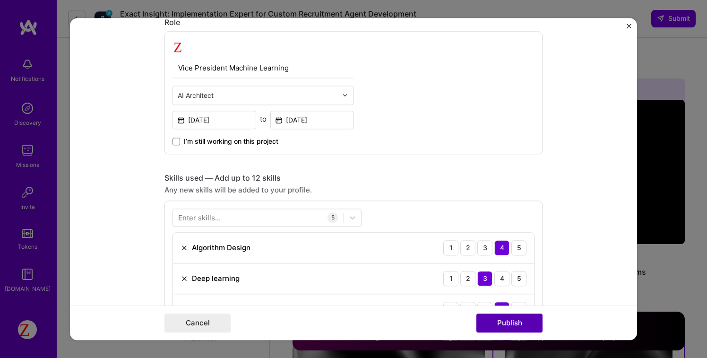
click at [503, 324] on button "Publish" at bounding box center [510, 322] width 66 height 19
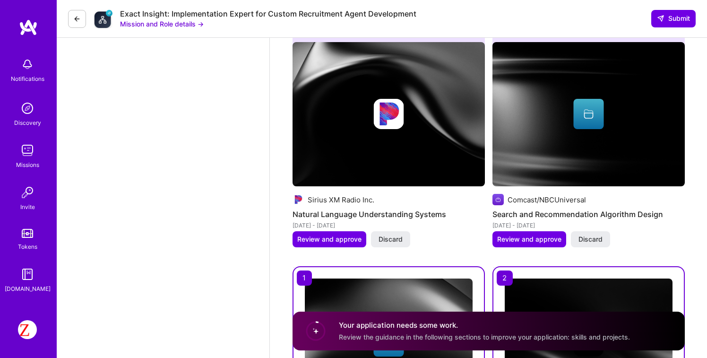
scroll to position [1199, 0]
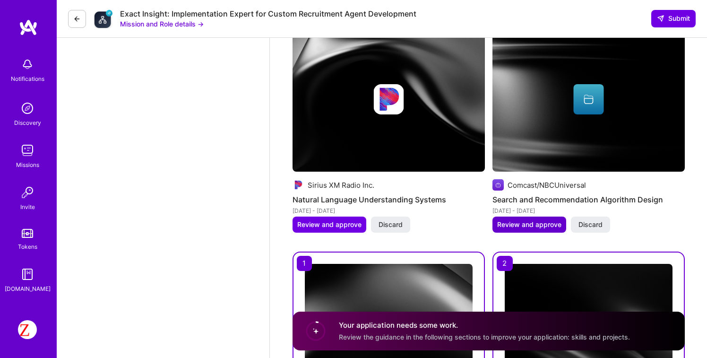
click at [545, 220] on span "Review and approve" at bounding box center [529, 224] width 64 height 9
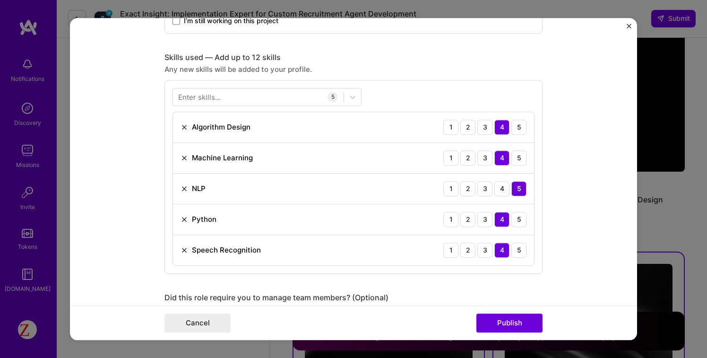
scroll to position [499, 0]
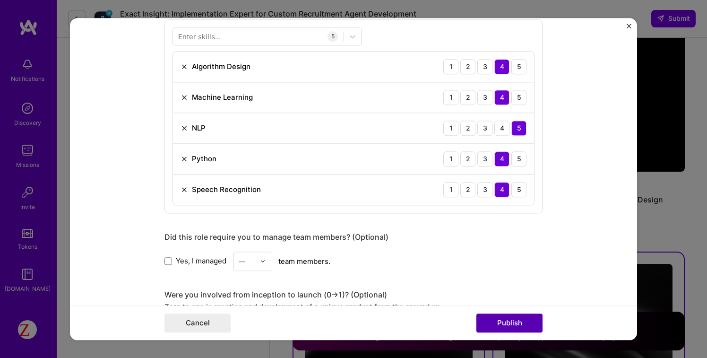
click at [506, 322] on button "Publish" at bounding box center [510, 322] width 66 height 19
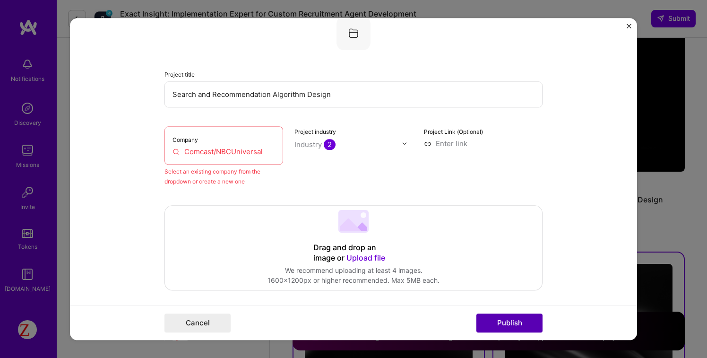
scroll to position [62, 0]
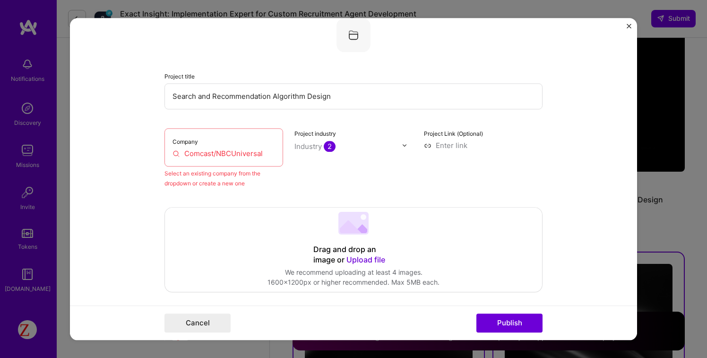
click at [235, 156] on input "Comcast/NBCUniversal" at bounding box center [224, 153] width 103 height 10
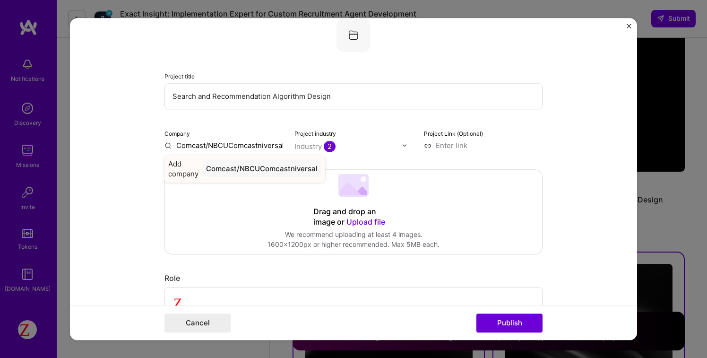
type input "Comcast/NBCUComcastniversal"
click at [253, 170] on div "Comcast/NBCUComcastniversal" at bounding box center [261, 168] width 119 height 17
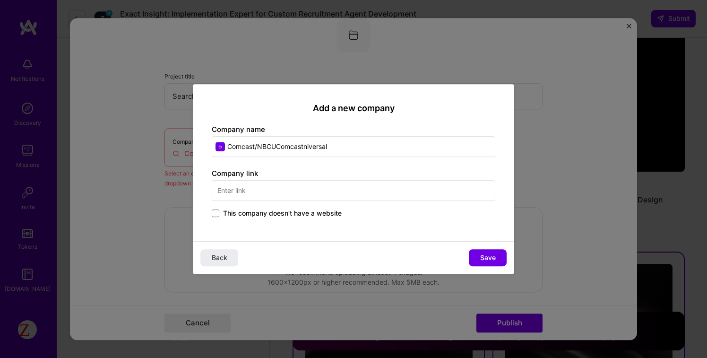
click at [303, 144] on input "Comcast/NBCUComcastniversal" at bounding box center [354, 146] width 284 height 21
type input "Comcast/NBCUniversal"
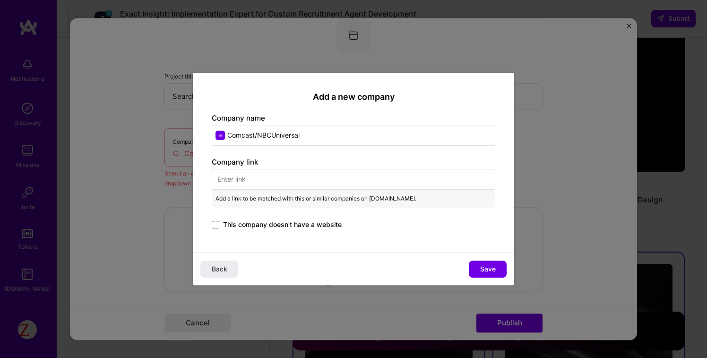
click at [357, 182] on input "text" at bounding box center [354, 179] width 284 height 21
paste input "[URL][DOMAIN_NAME]"
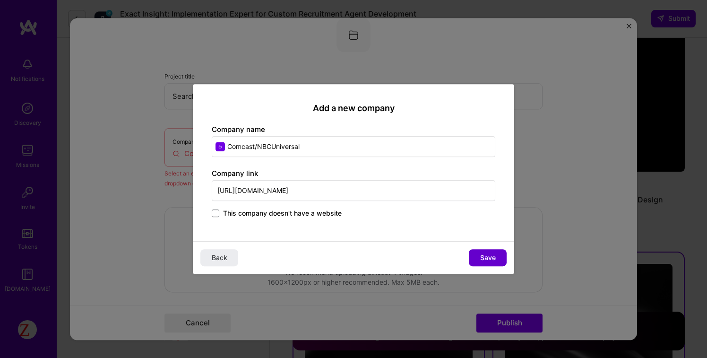
type input "[URL][DOMAIN_NAME]"
click at [474, 257] on button "Save" at bounding box center [488, 257] width 38 height 17
type input "Comcast/NBCUniversal"
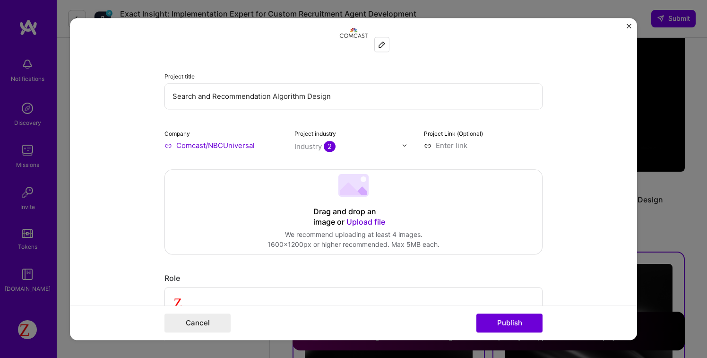
click at [509, 335] on div "Cancel Publish" at bounding box center [353, 322] width 567 height 35
click at [509, 327] on button "Publish" at bounding box center [510, 322] width 66 height 19
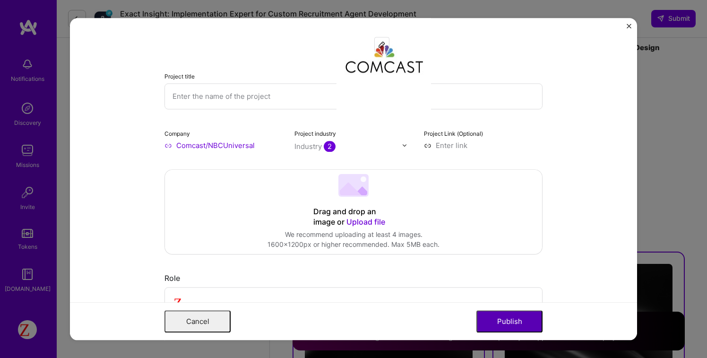
scroll to position [0, 0]
